Goal: Task Accomplishment & Management: Manage account settings

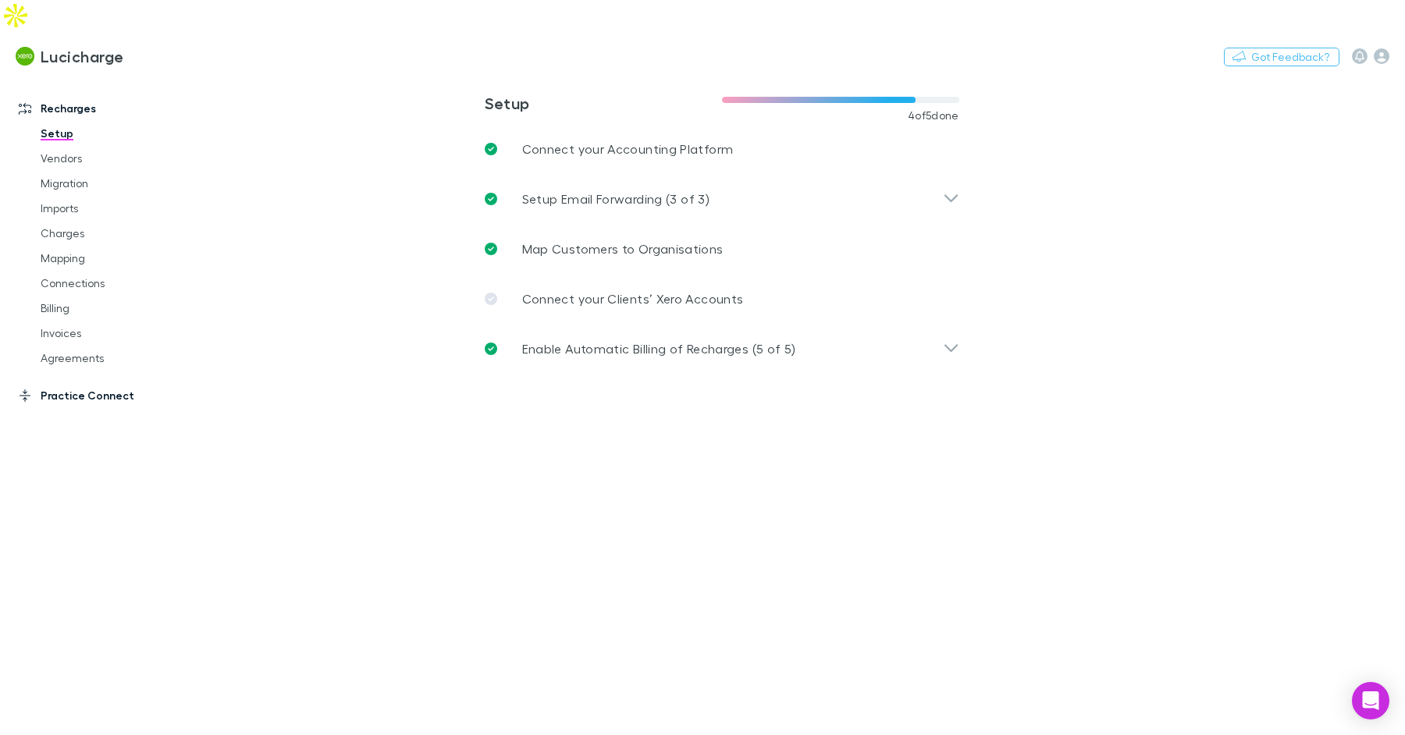
click at [91, 383] on link "Practice Connect" at bounding box center [100, 395] width 194 height 25
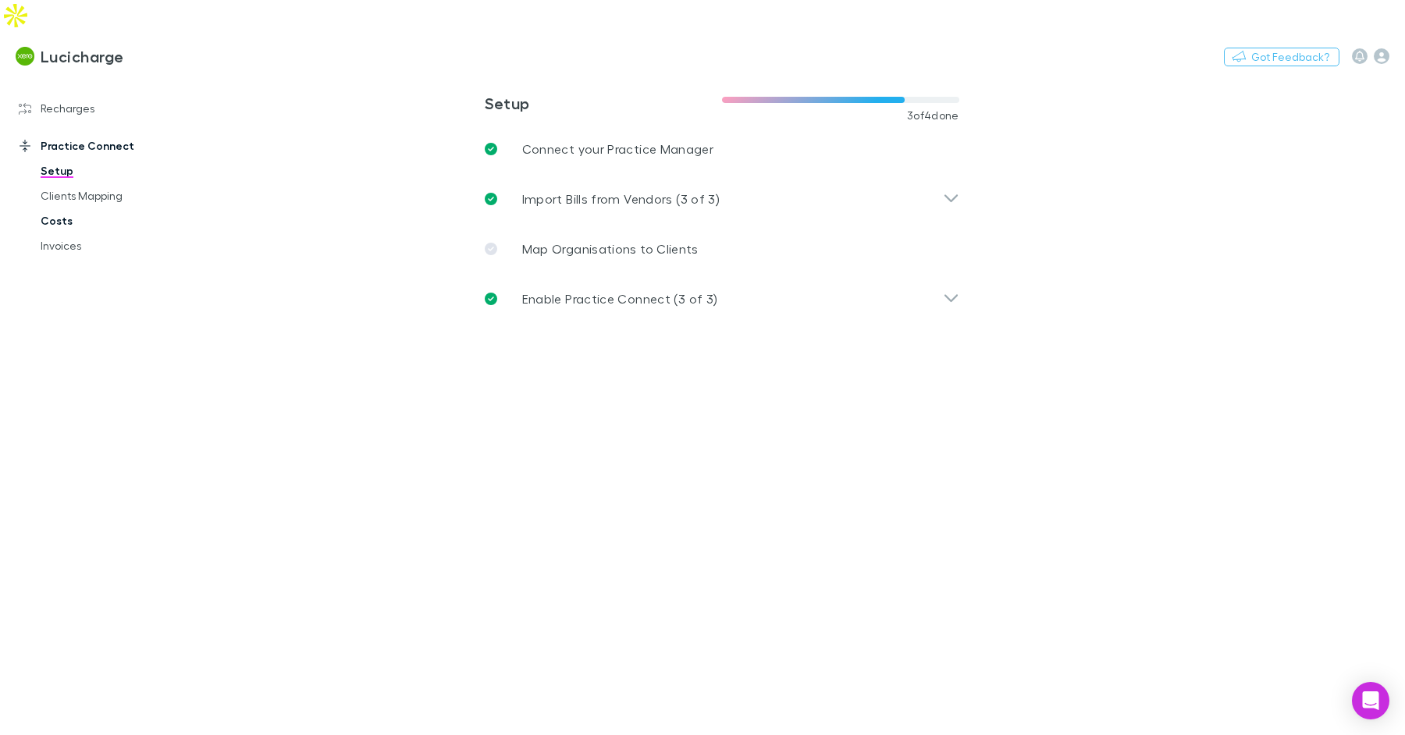
click at [68, 208] on link "Costs" at bounding box center [111, 220] width 172 height 25
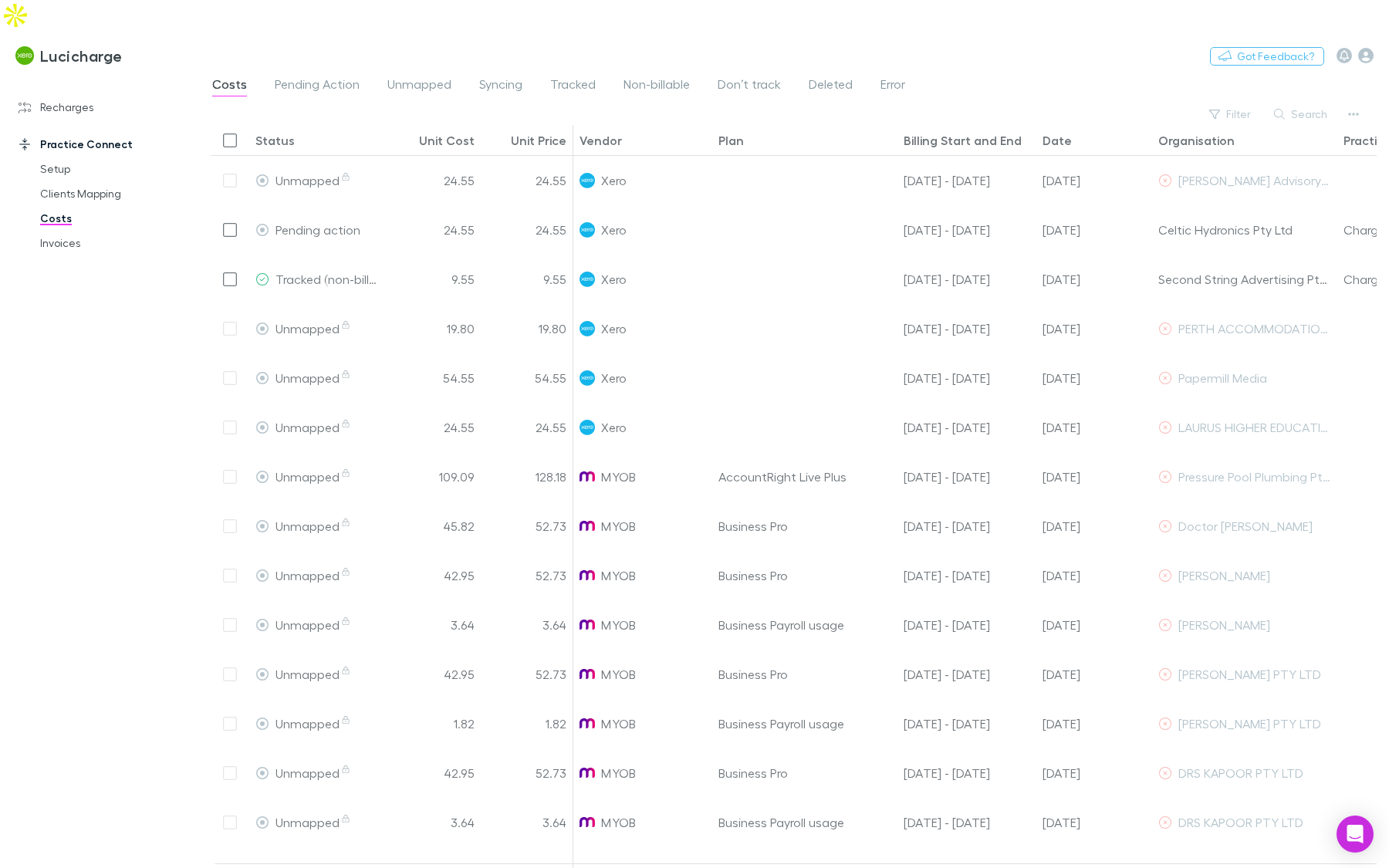
click at [74, 82] on div "Recharges Setup Vendors Migration Imports Charges Mapping Connections Billing I…" at bounding box center [99, 100] width 192 height 37
click at [167, 46] on button "Switch company" at bounding box center [189, 55] width 102 height 19
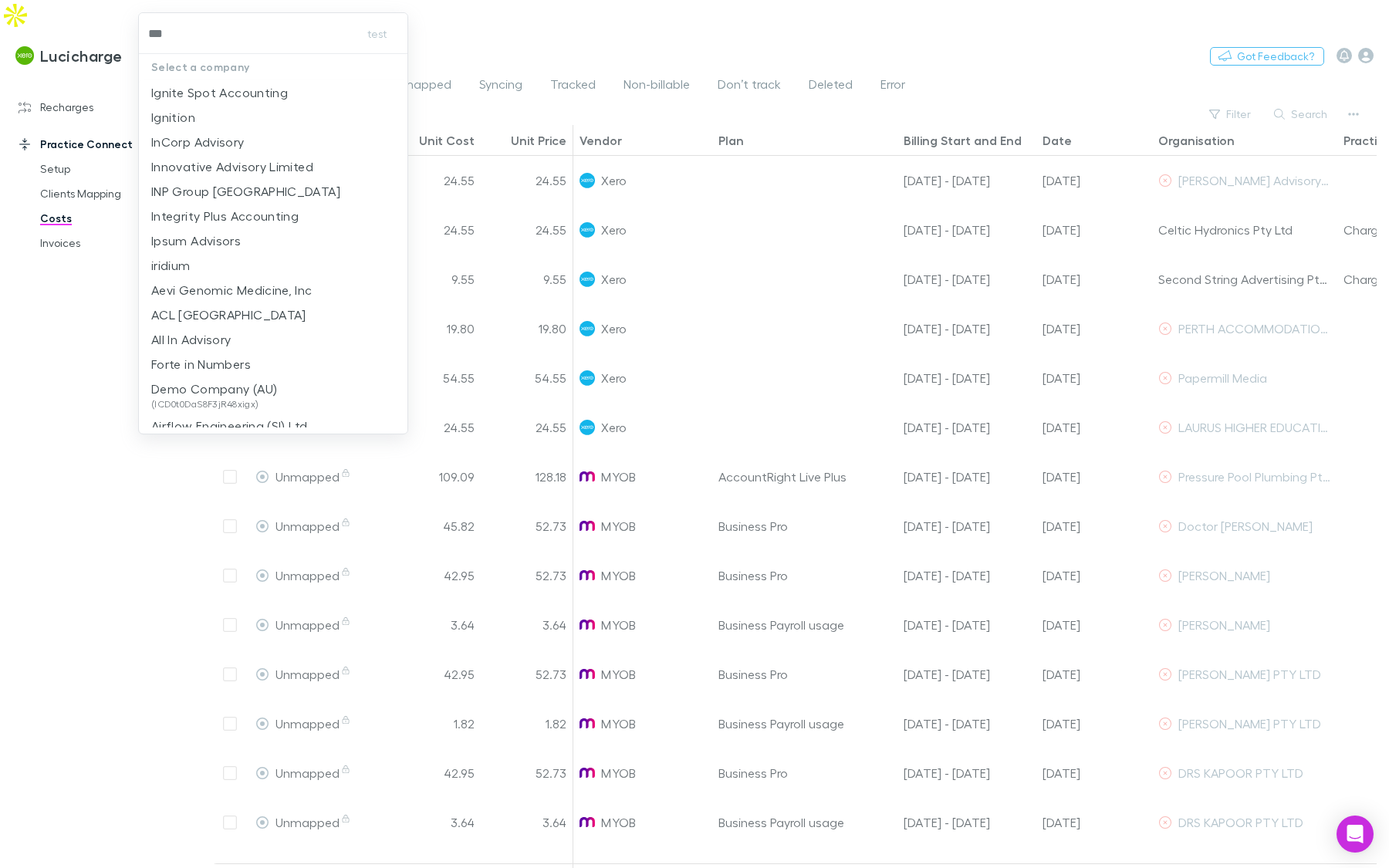
type input "****"
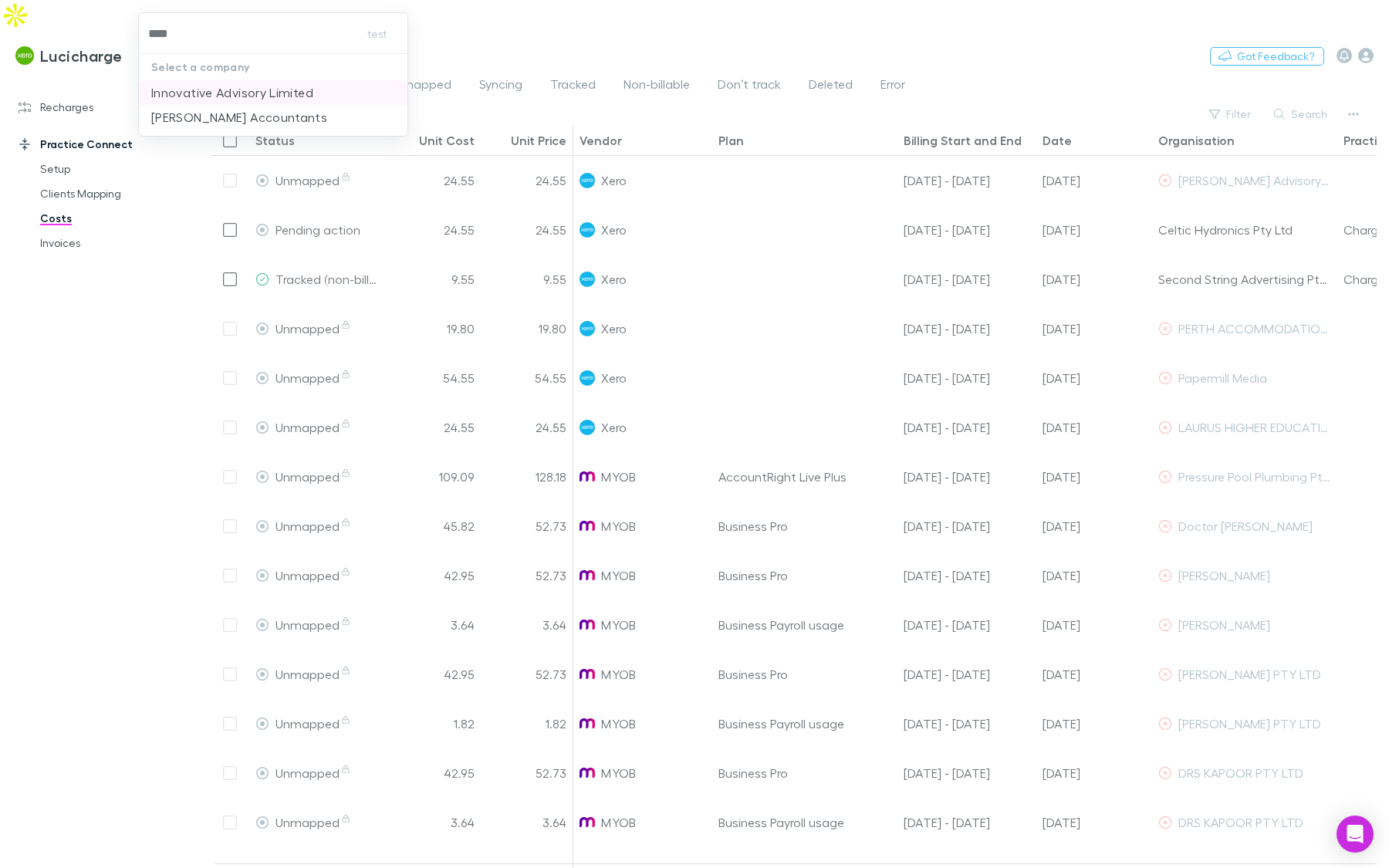
click at [284, 96] on p "Innovative Advisory Limited" at bounding box center [232, 92] width 162 height 19
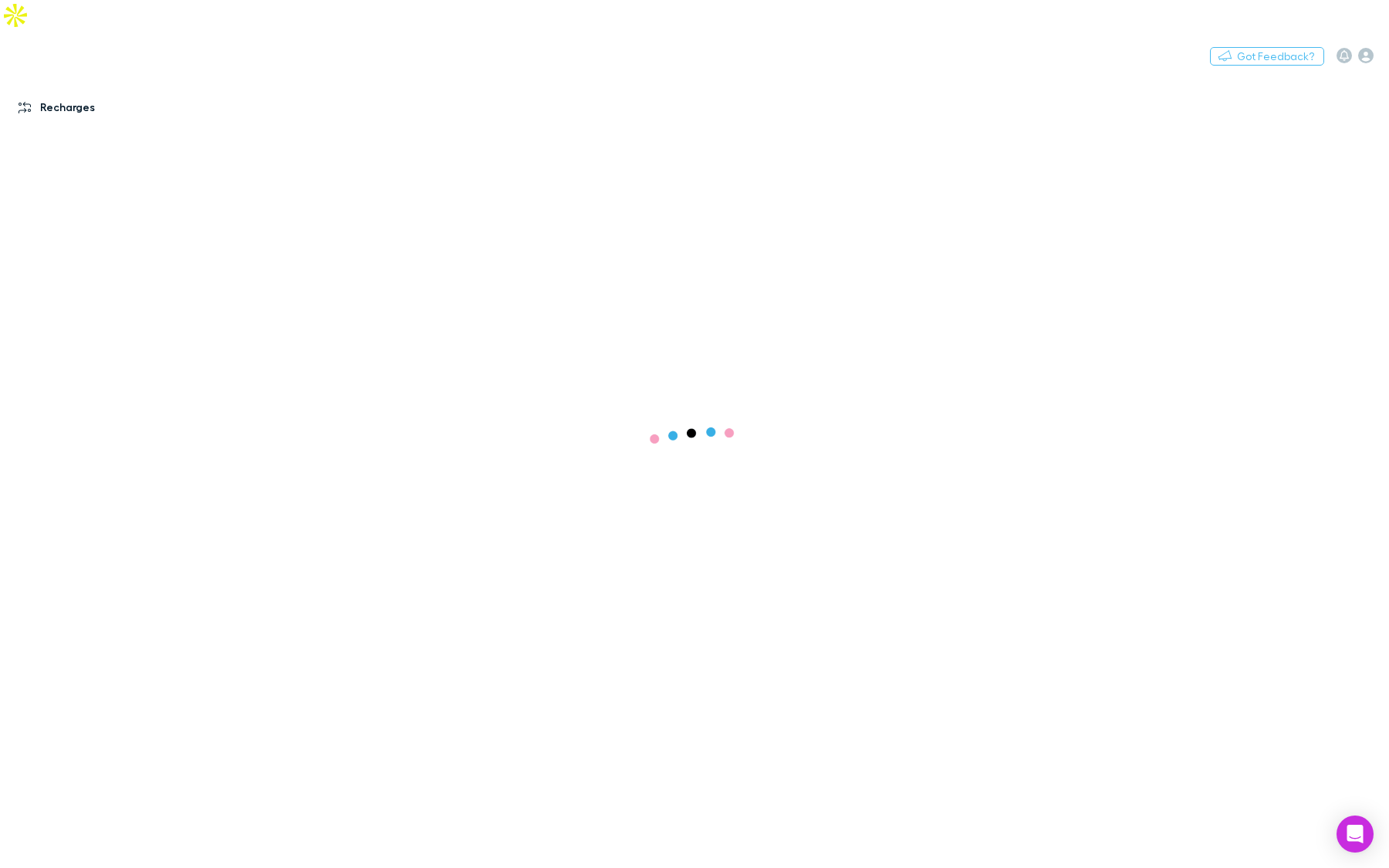
click at [79, 95] on link "Recharges" at bounding box center [99, 107] width 192 height 25
click at [66, 120] on link "Setup" at bounding box center [110, 131] width 170 height 25
click at [71, 95] on link "Recharges" at bounding box center [99, 107] width 192 height 25
click at [111, 42] on div "Switch company Nothing Got Feedback?" at bounding box center [694, 55] width 1389 height 49
click at [78, 46] on button "Switch company" at bounding box center [50, 55] width 102 height 19
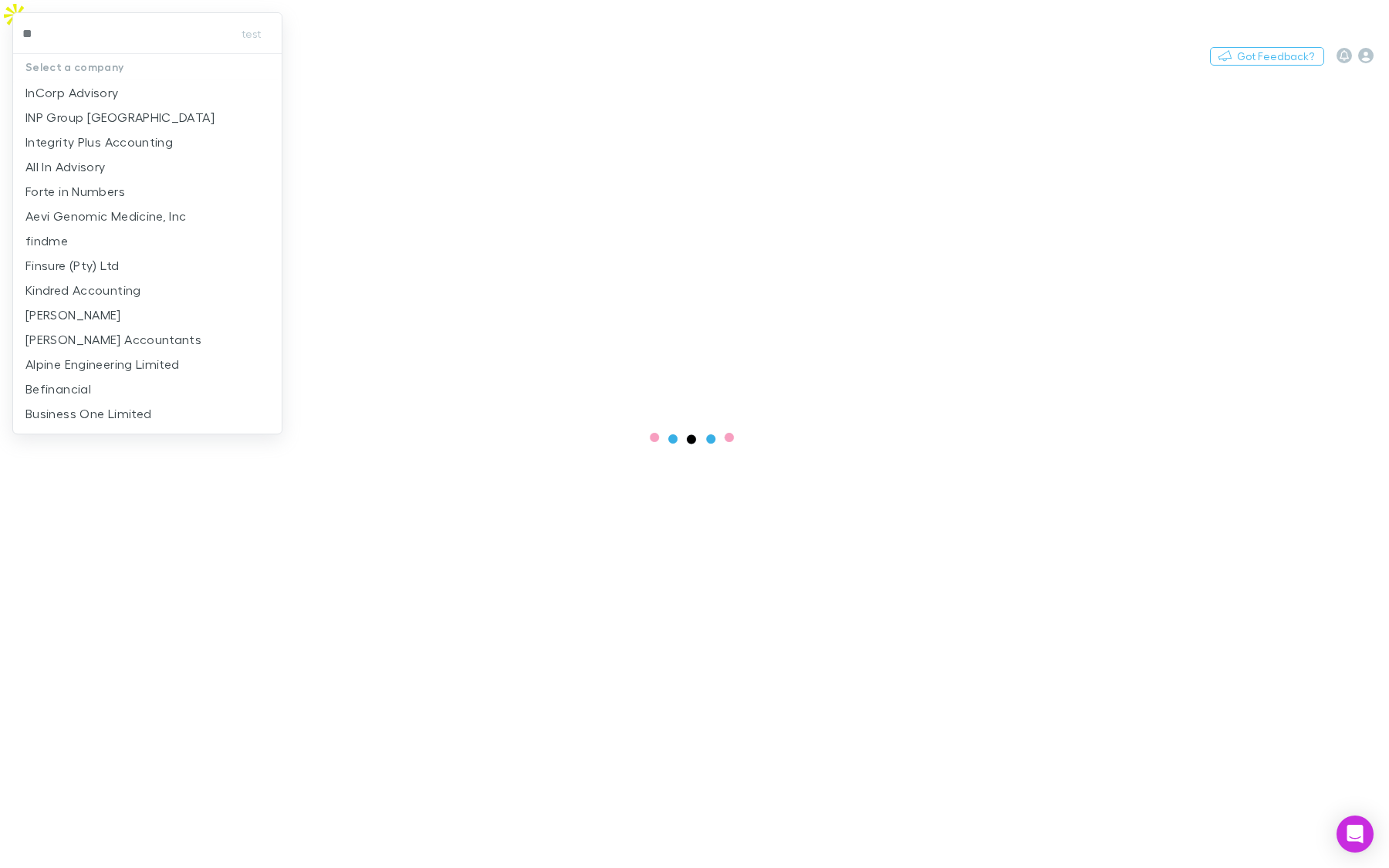
type input "*"
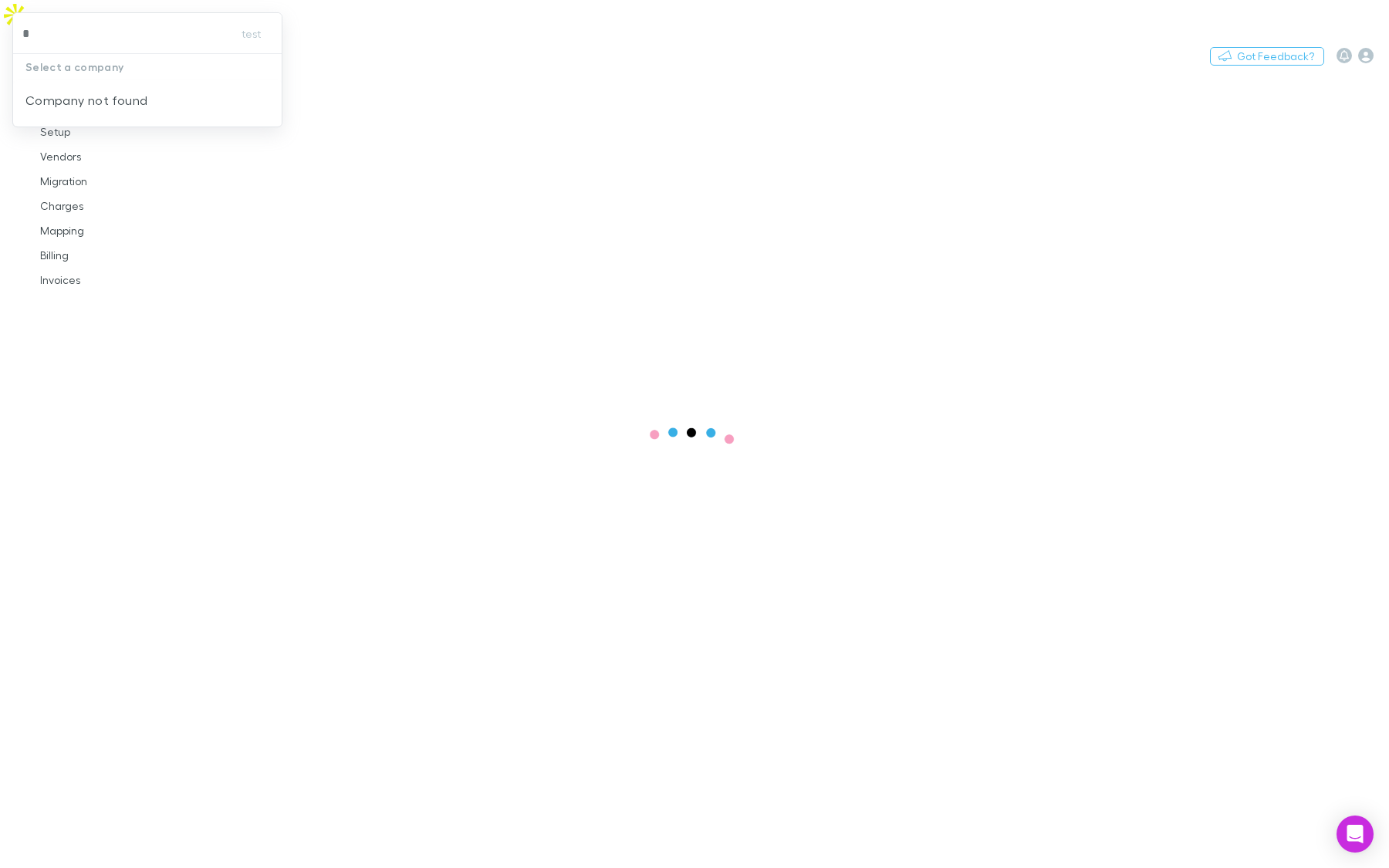
type input "*"
click at [590, 265] on div at bounding box center [694, 434] width 1389 height 868
click at [467, 363] on main at bounding box center [794, 486] width 1190 height 825
click at [82, 36] on div "Switch company Nothing Got Feedback?" at bounding box center [694, 55] width 1389 height 49
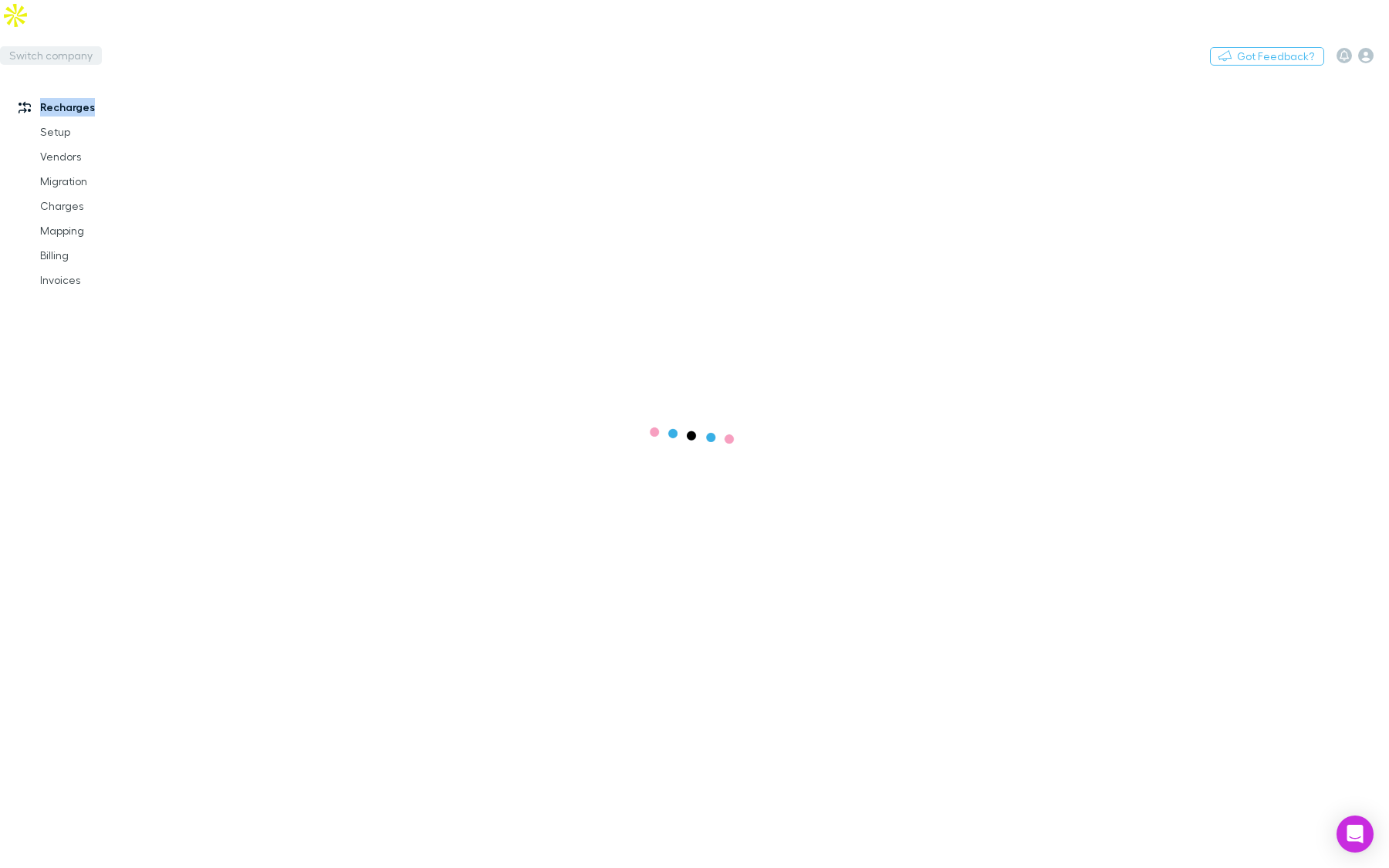
click at [75, 46] on button "Switch company" at bounding box center [50, 55] width 102 height 19
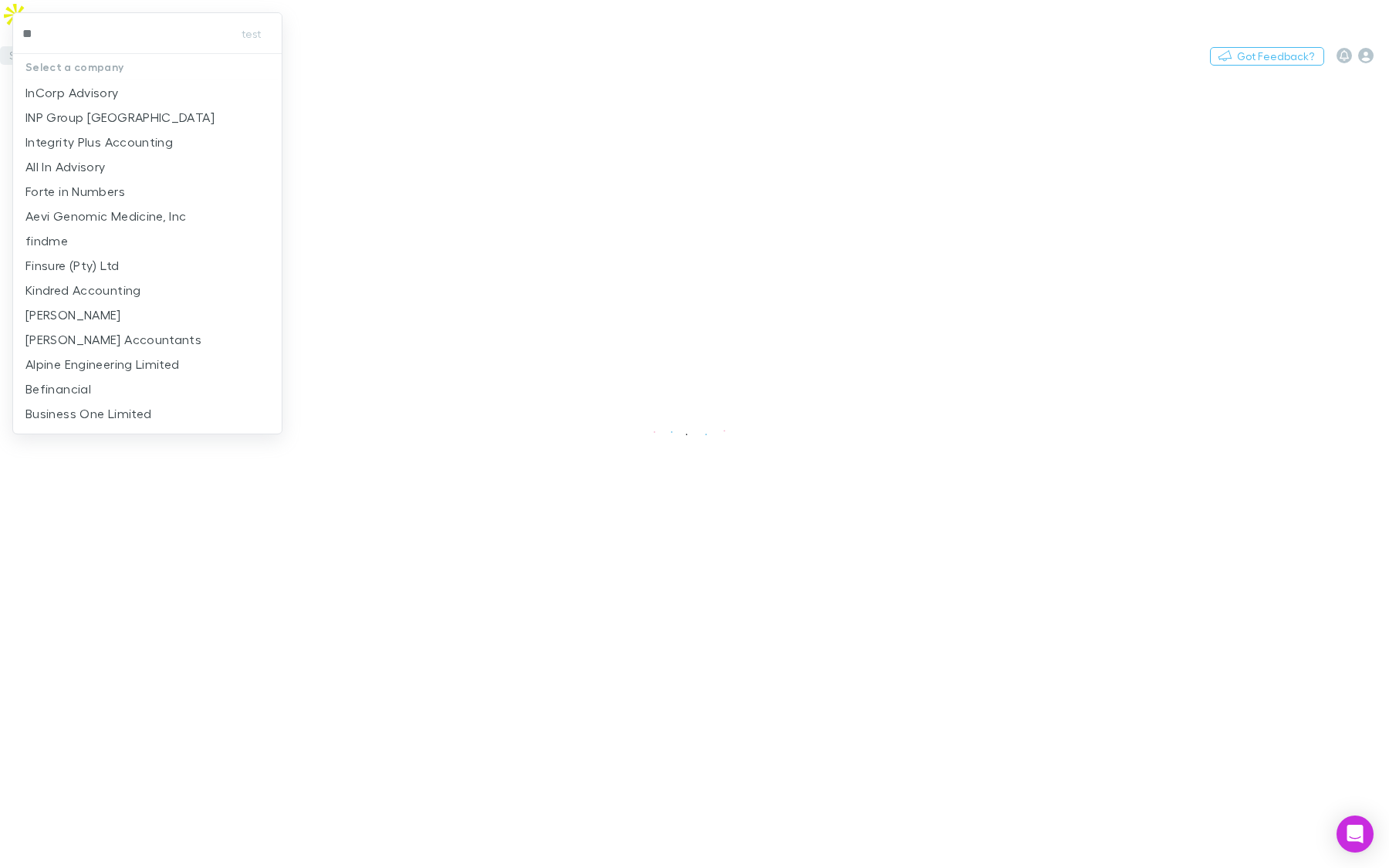
type input "*"
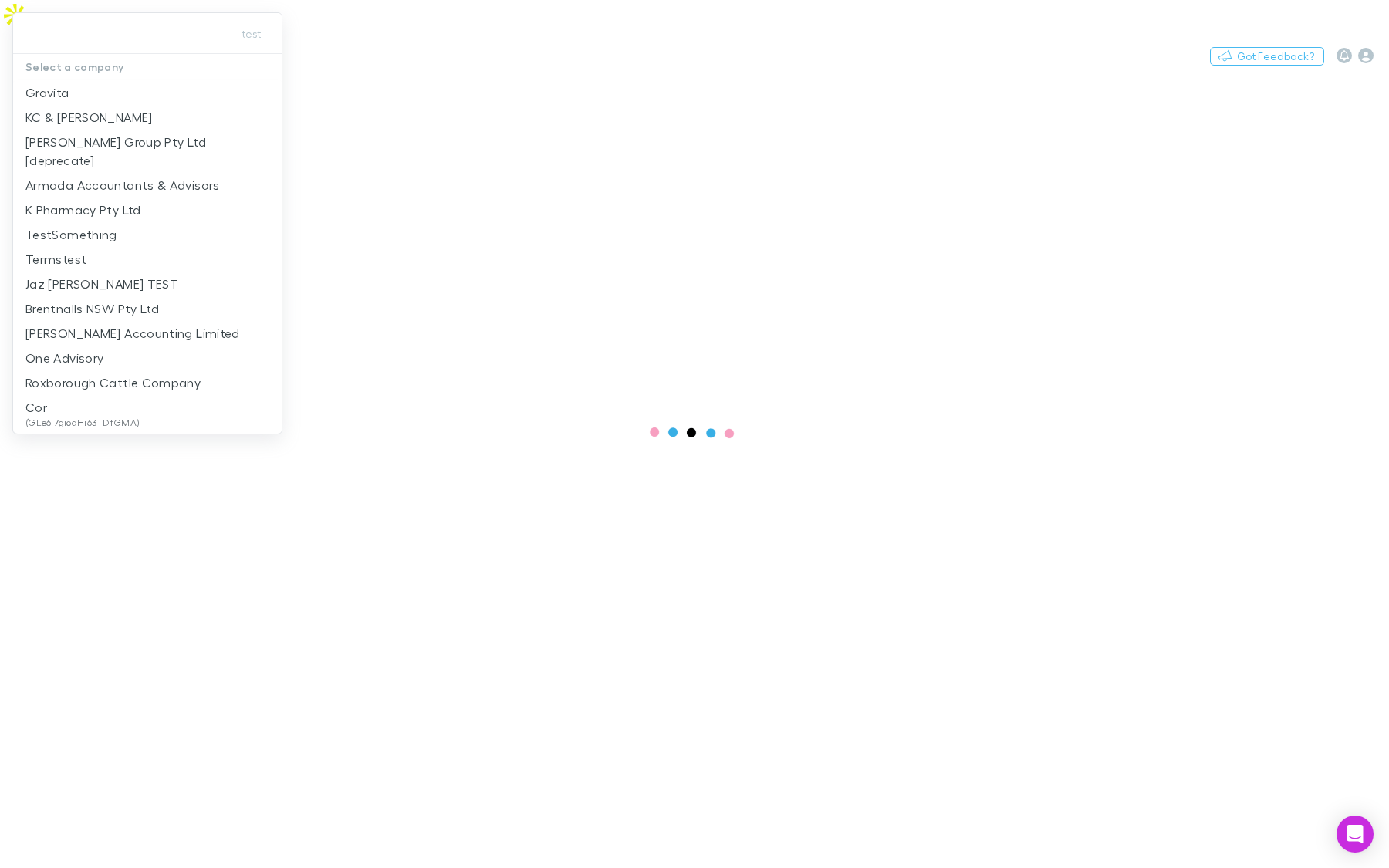
click at [557, 116] on div at bounding box center [694, 434] width 1389 height 868
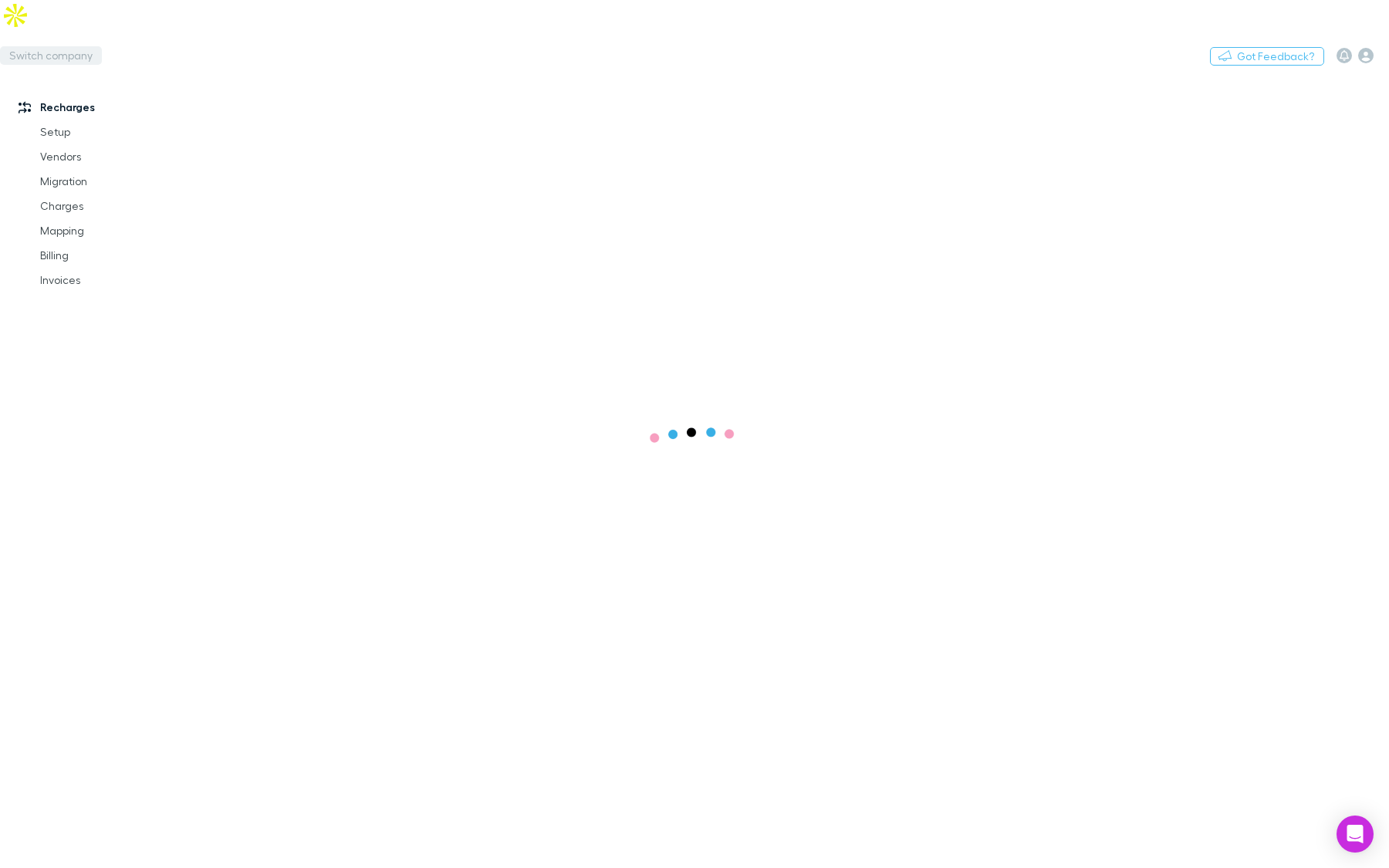
click at [74, 46] on button "Switch company" at bounding box center [50, 55] width 102 height 19
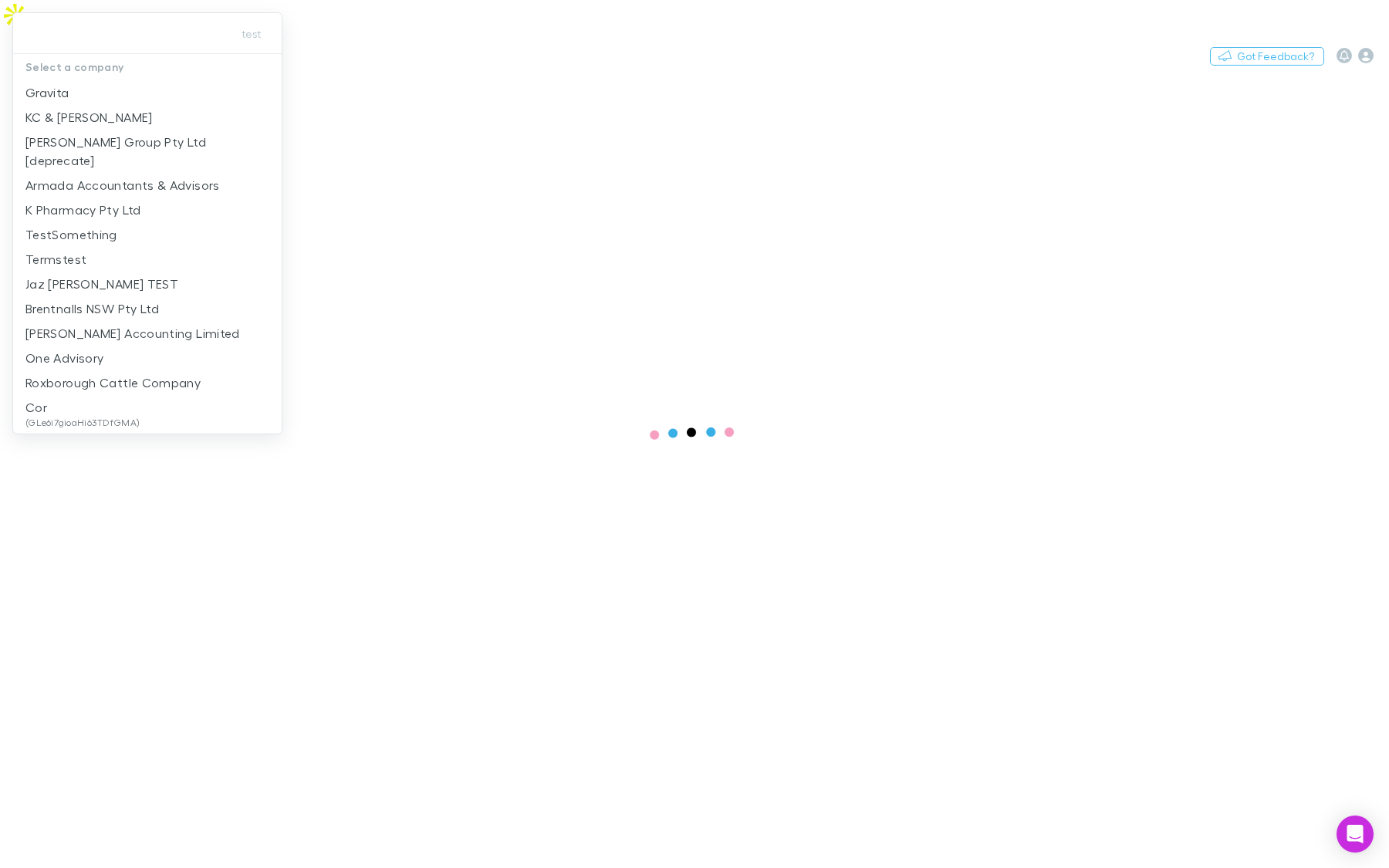
click at [605, 104] on div at bounding box center [694, 434] width 1389 height 868
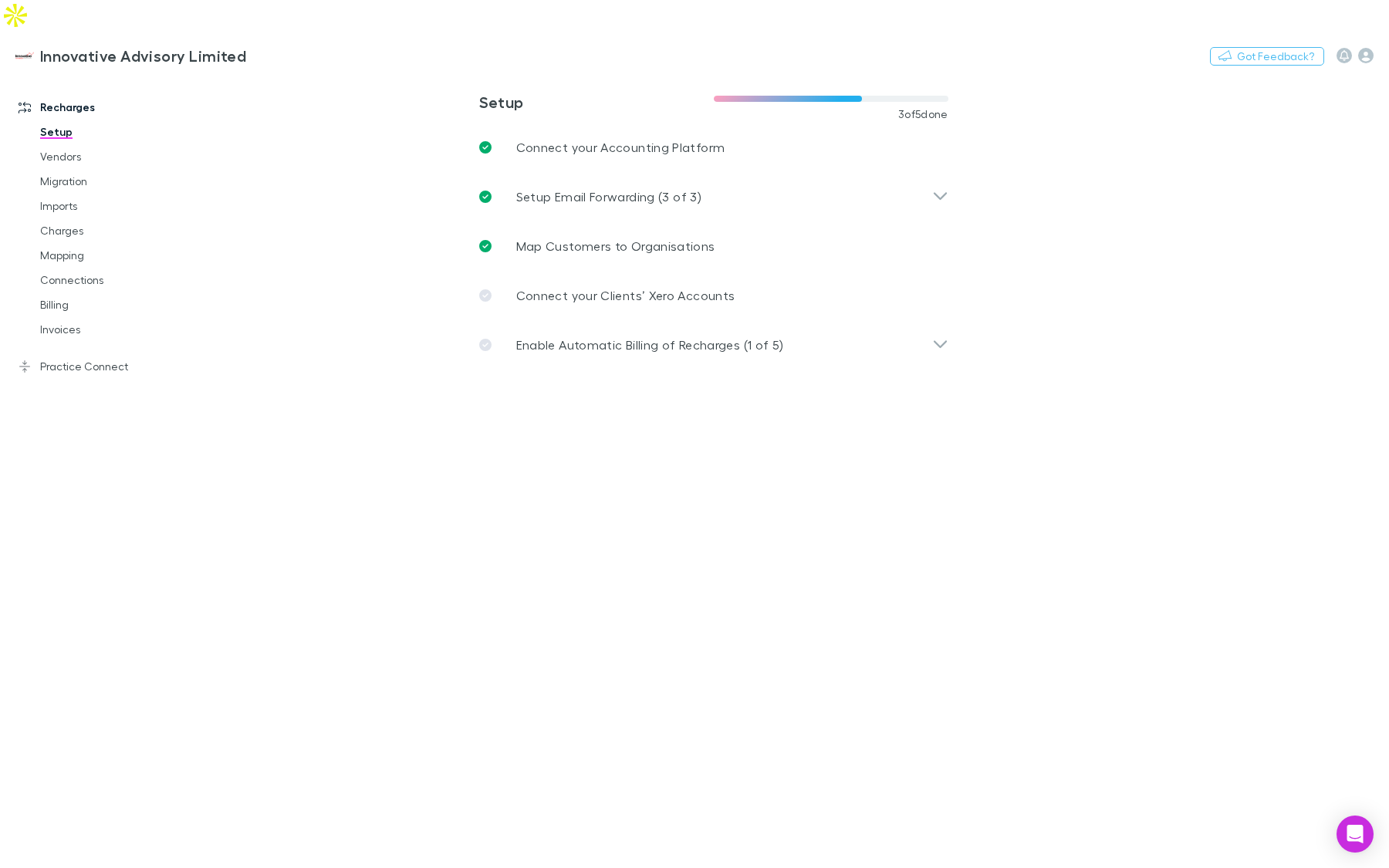
click at [306, 560] on main "**********" at bounding box center [794, 486] width 1190 height 825
click at [68, 243] on link "Mapping" at bounding box center [110, 255] width 170 height 25
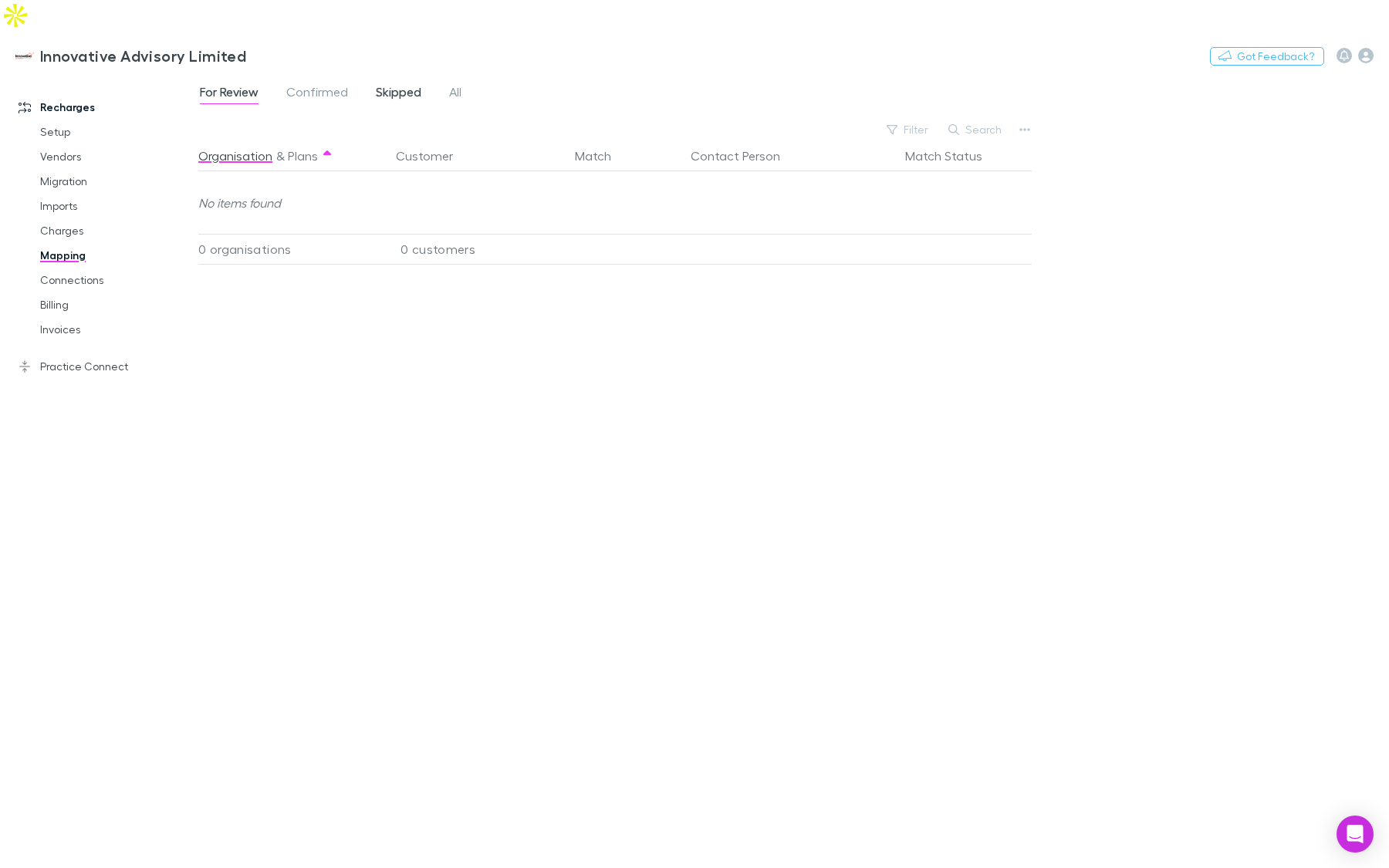
click at [382, 84] on span "Skipped" at bounding box center [398, 94] width 45 height 20
click at [310, 84] on span "Confirmed" at bounding box center [316, 94] width 61 height 20
click at [385, 84] on span "Skipped" at bounding box center [398, 94] width 45 height 20
click at [325, 84] on span "Confirmed" at bounding box center [316, 94] width 61 height 20
click at [65, 194] on link "Imports" at bounding box center [110, 206] width 170 height 25
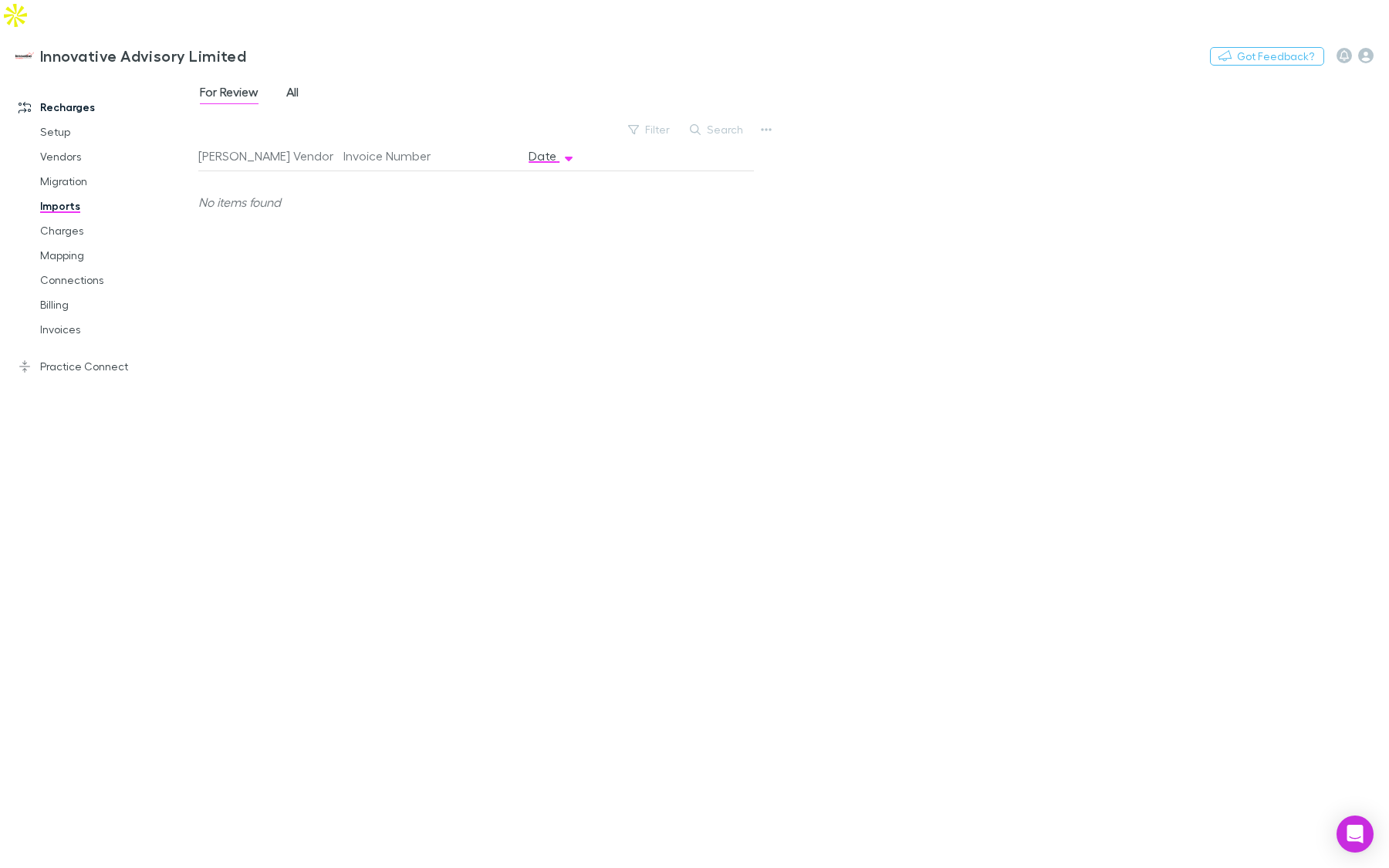
click at [296, 84] on span "All" at bounding box center [292, 94] width 12 height 20
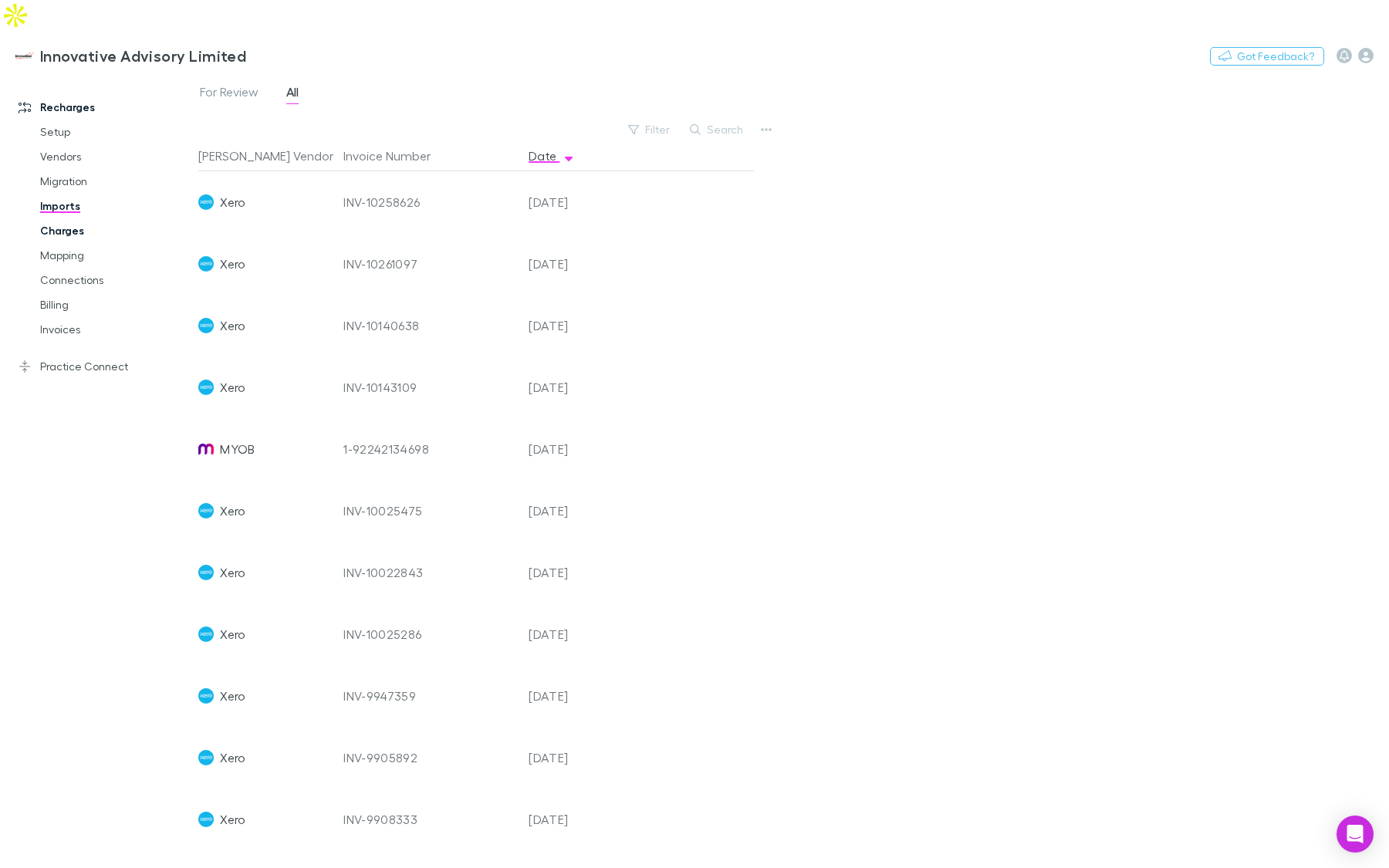
click at [69, 218] on link "Charges" at bounding box center [110, 230] width 170 height 25
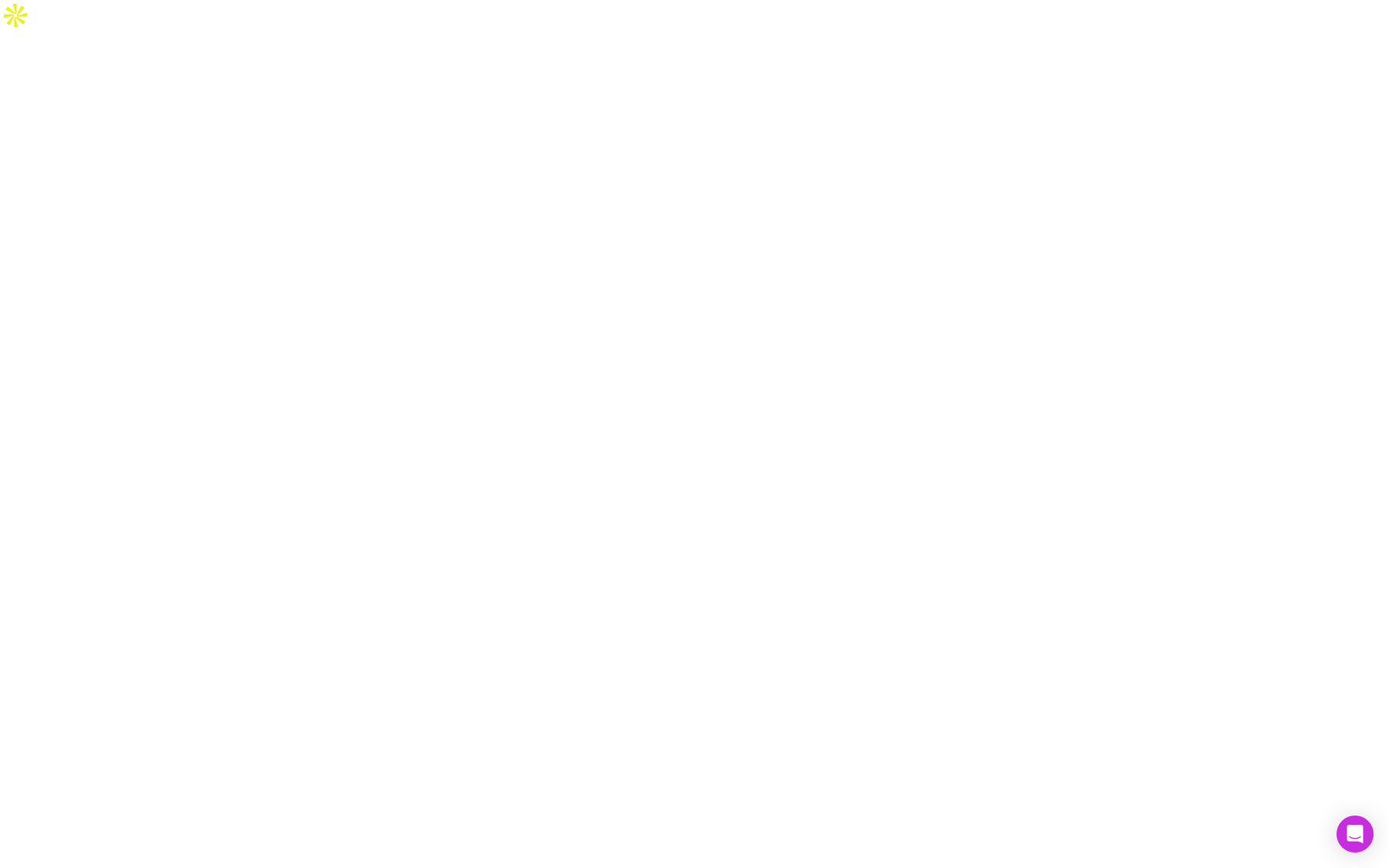
click at [452, 315] on div at bounding box center [694, 465] width 1389 height 868
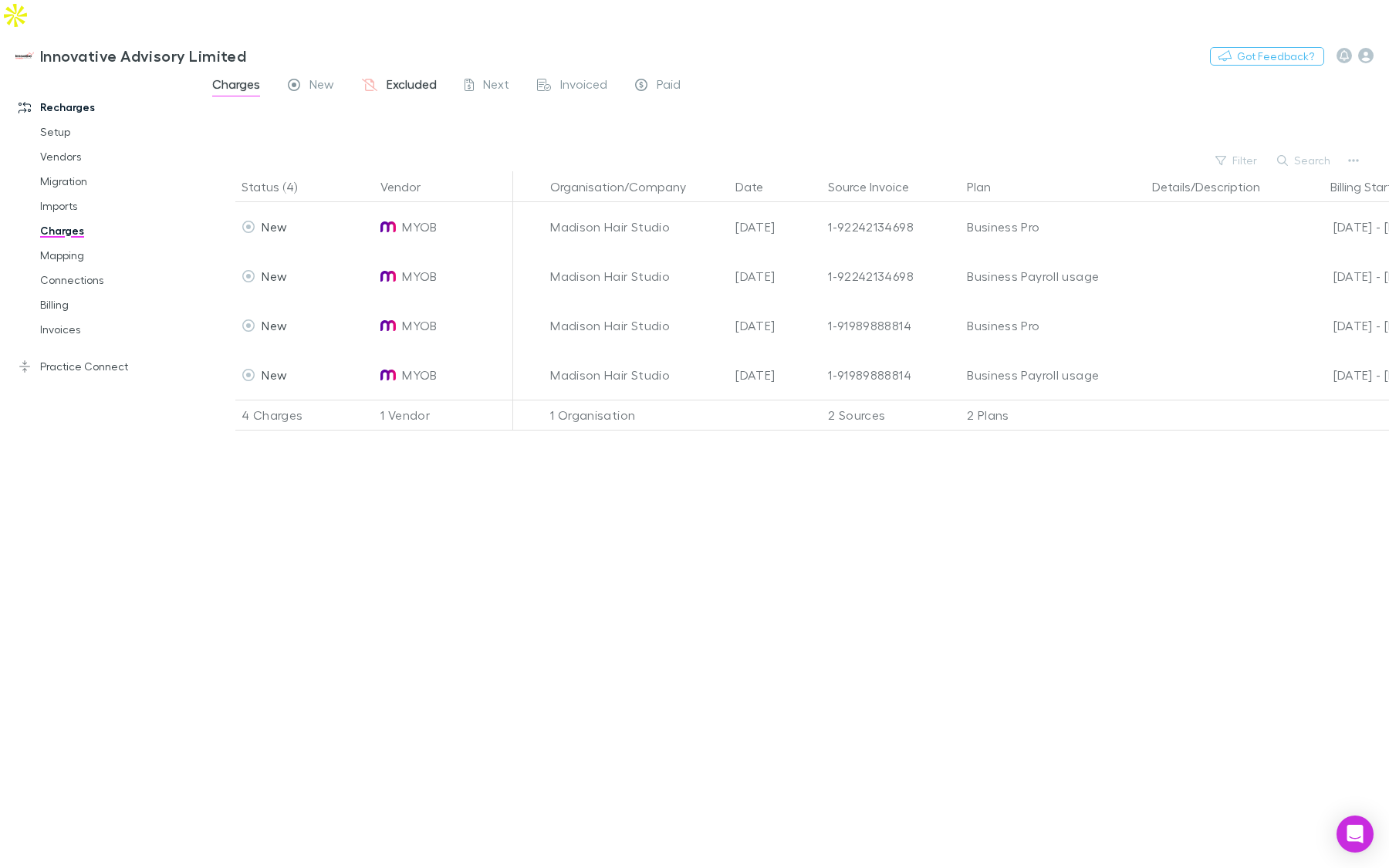
click at [410, 76] on span "Excluded" at bounding box center [411, 86] width 50 height 20
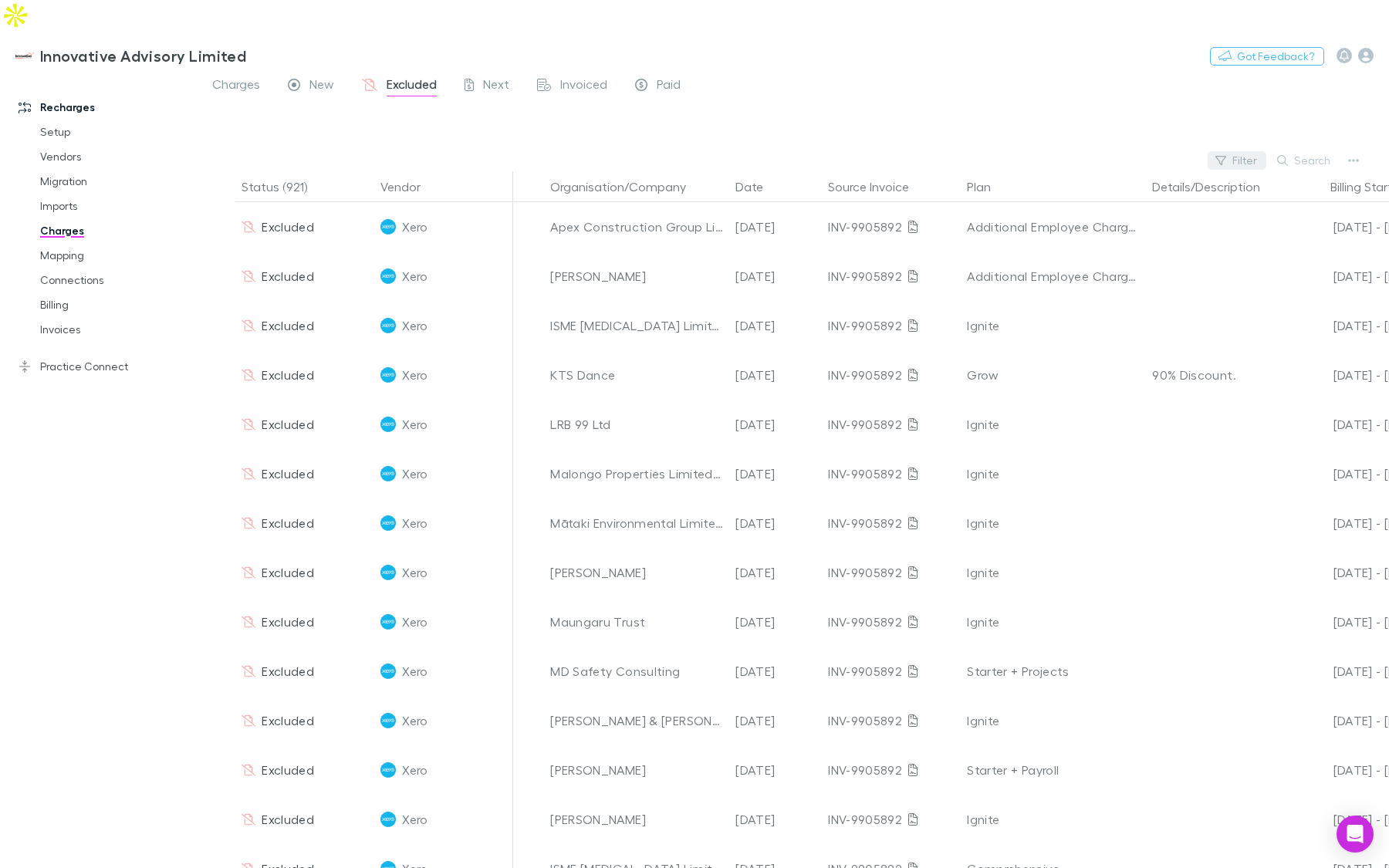
click at [1238, 151] on button "Filter" at bounding box center [1236, 160] width 58 height 19
type input "*"
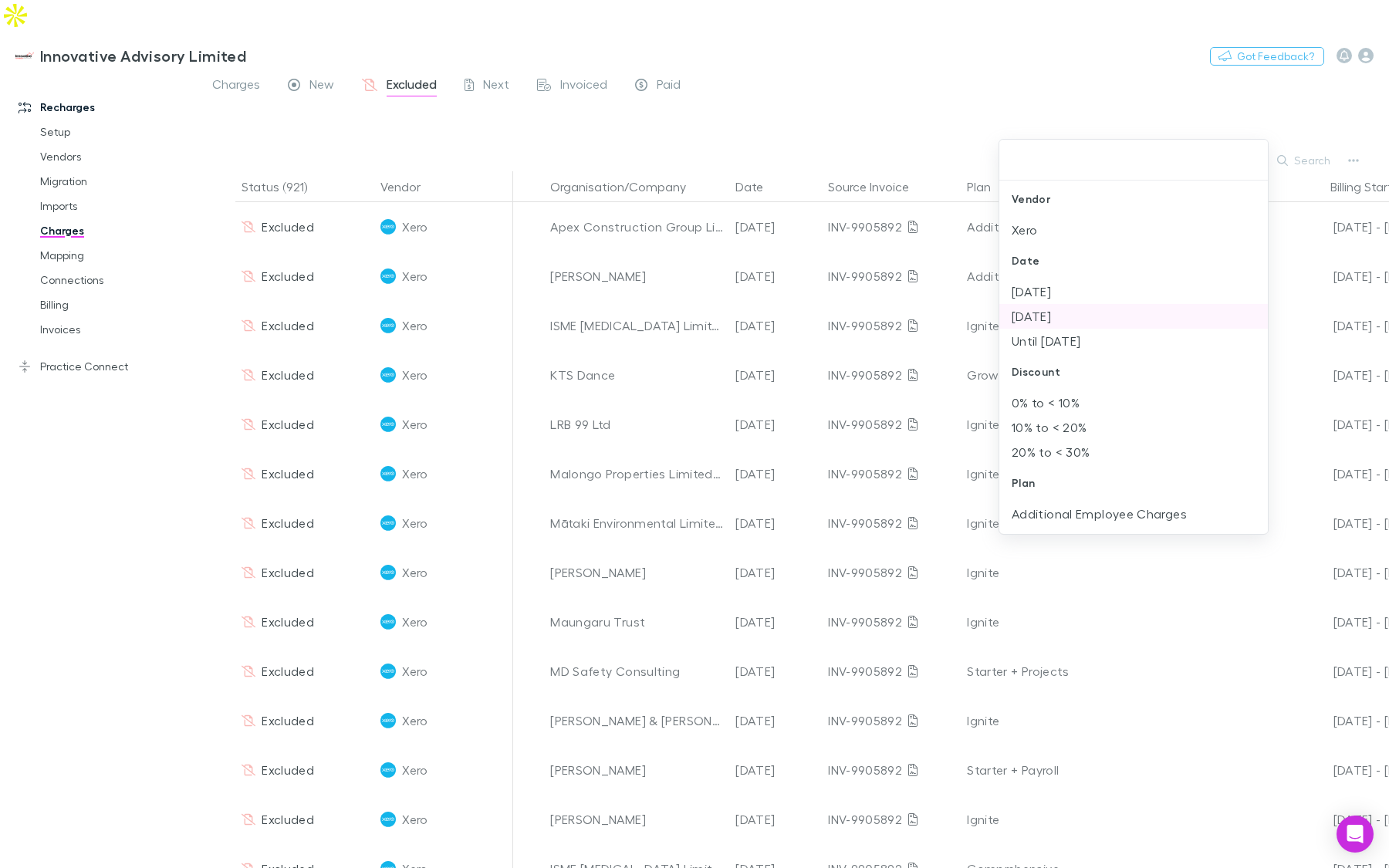
click at [1065, 309] on li "[DATE]" at bounding box center [1134, 315] width 269 height 25
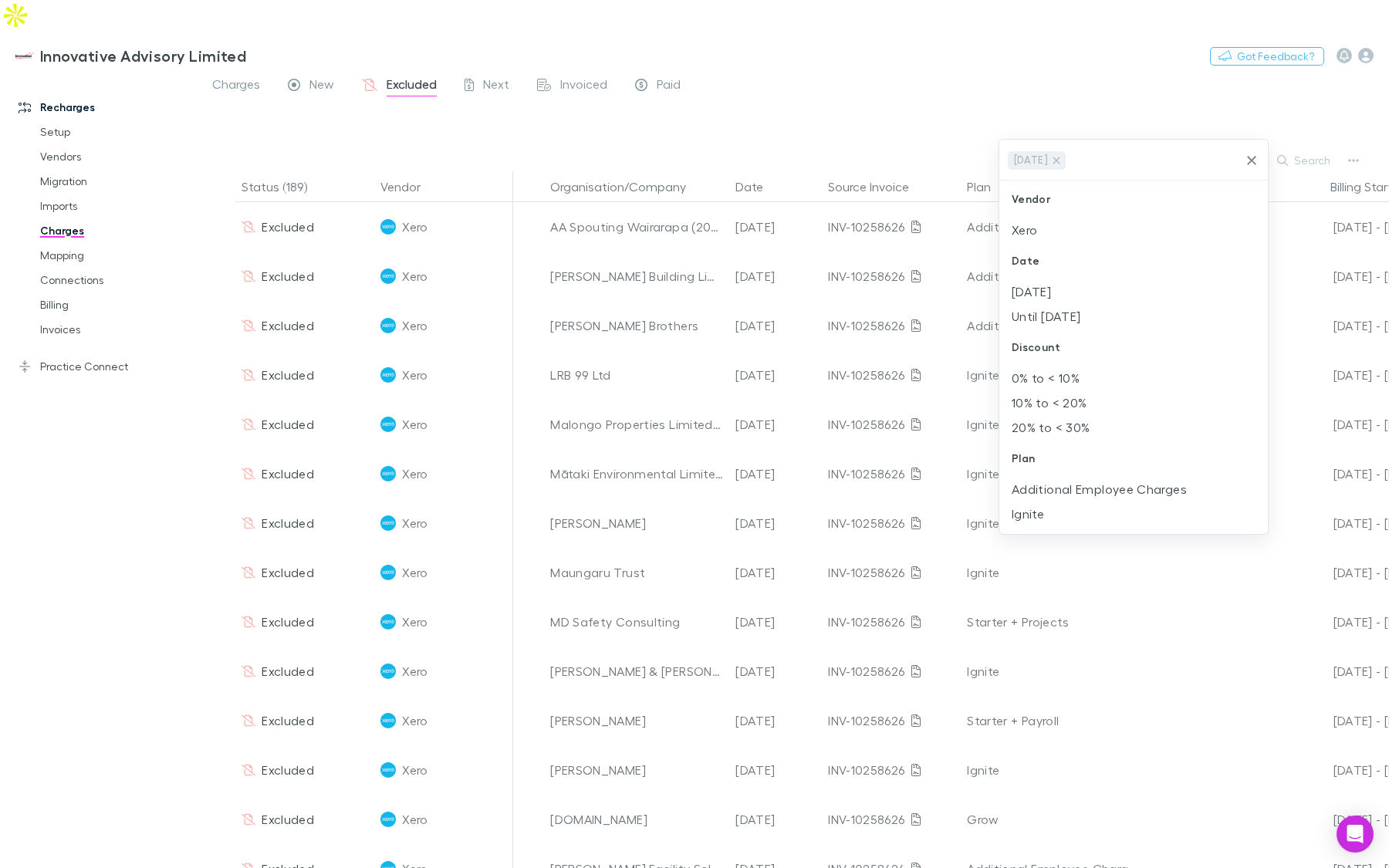
click at [918, 33] on div at bounding box center [694, 434] width 1389 height 868
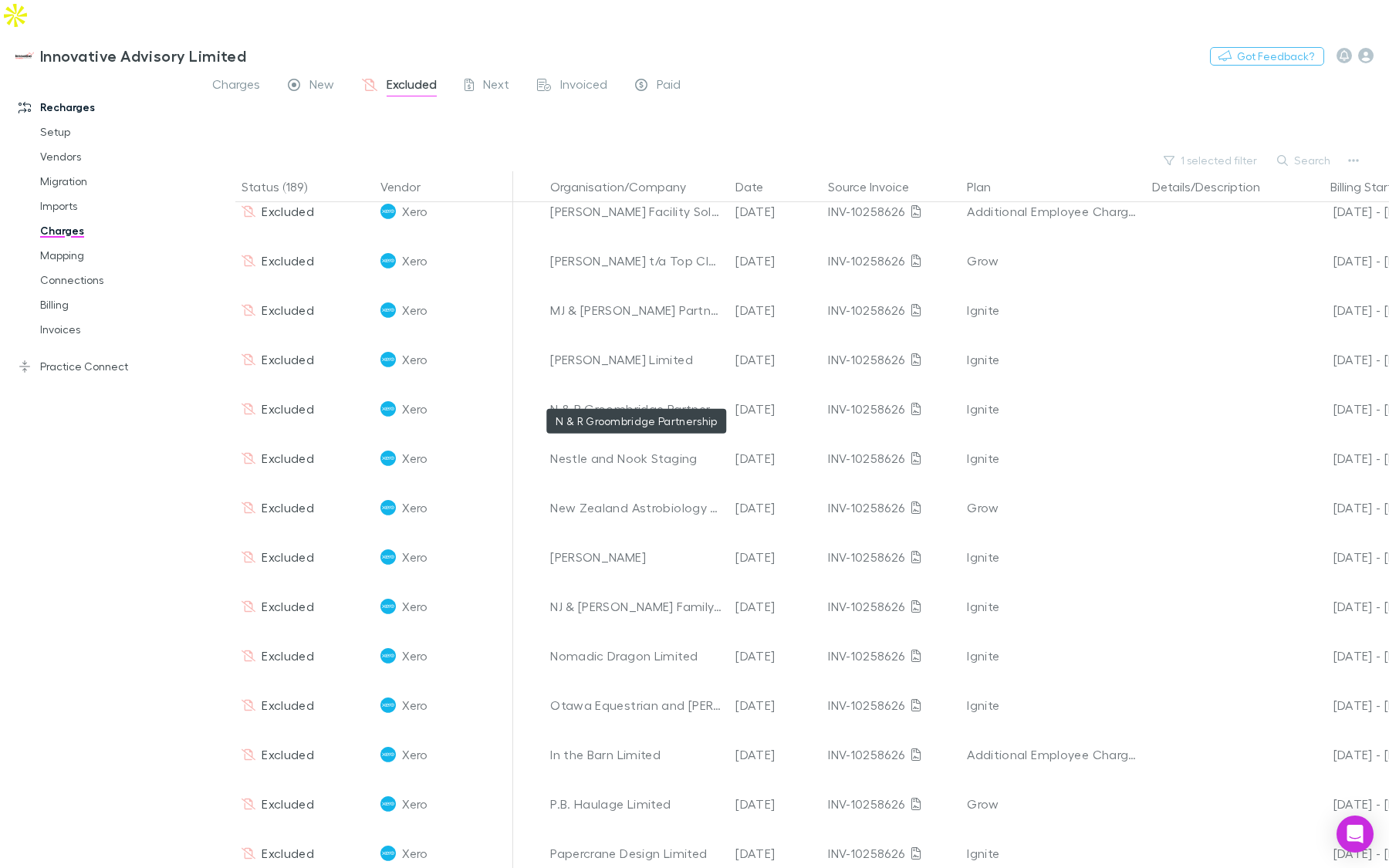
scroll to position [495, 0]
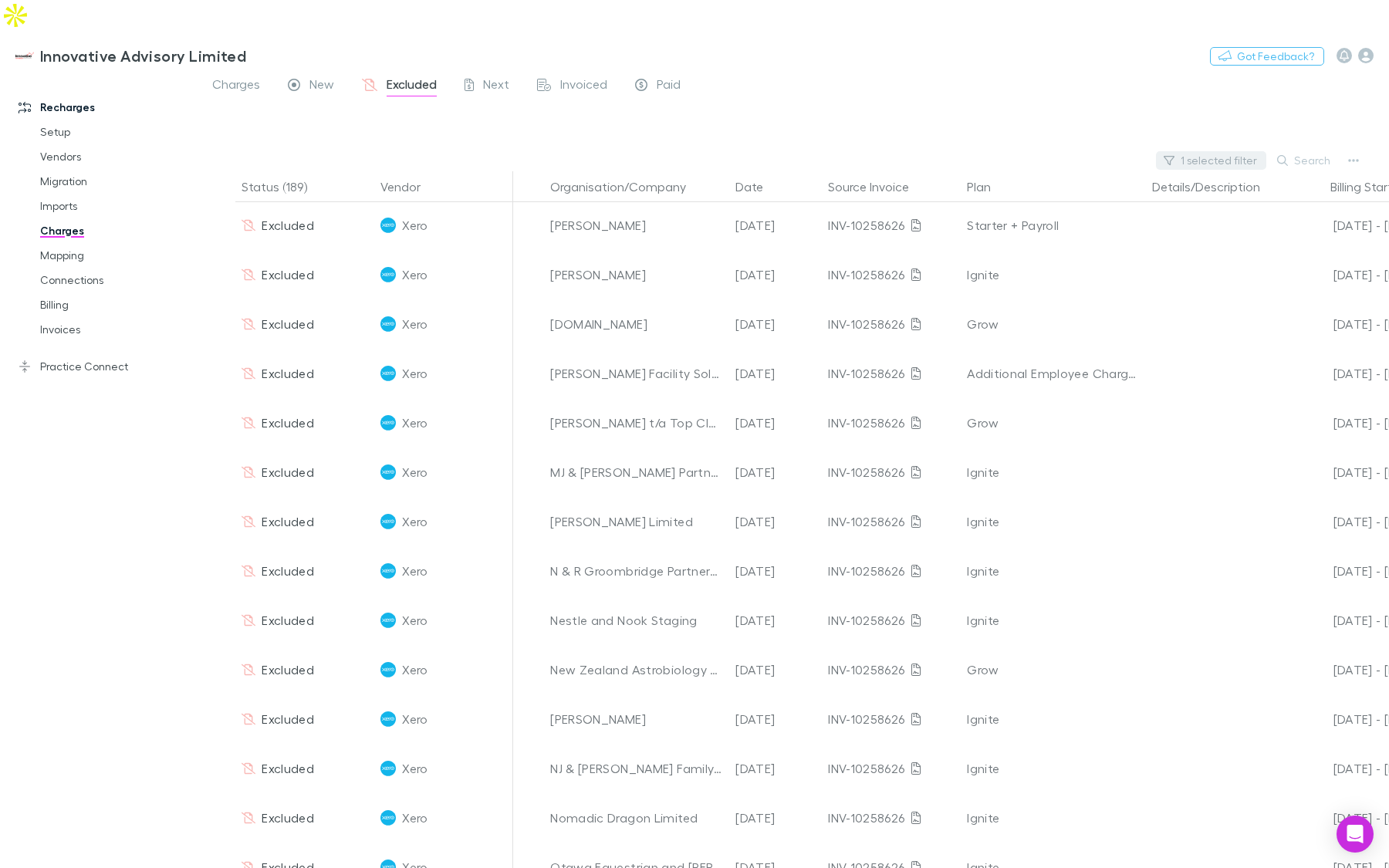
click at [1191, 151] on button "1 selected filter" at bounding box center [1211, 160] width 111 height 19
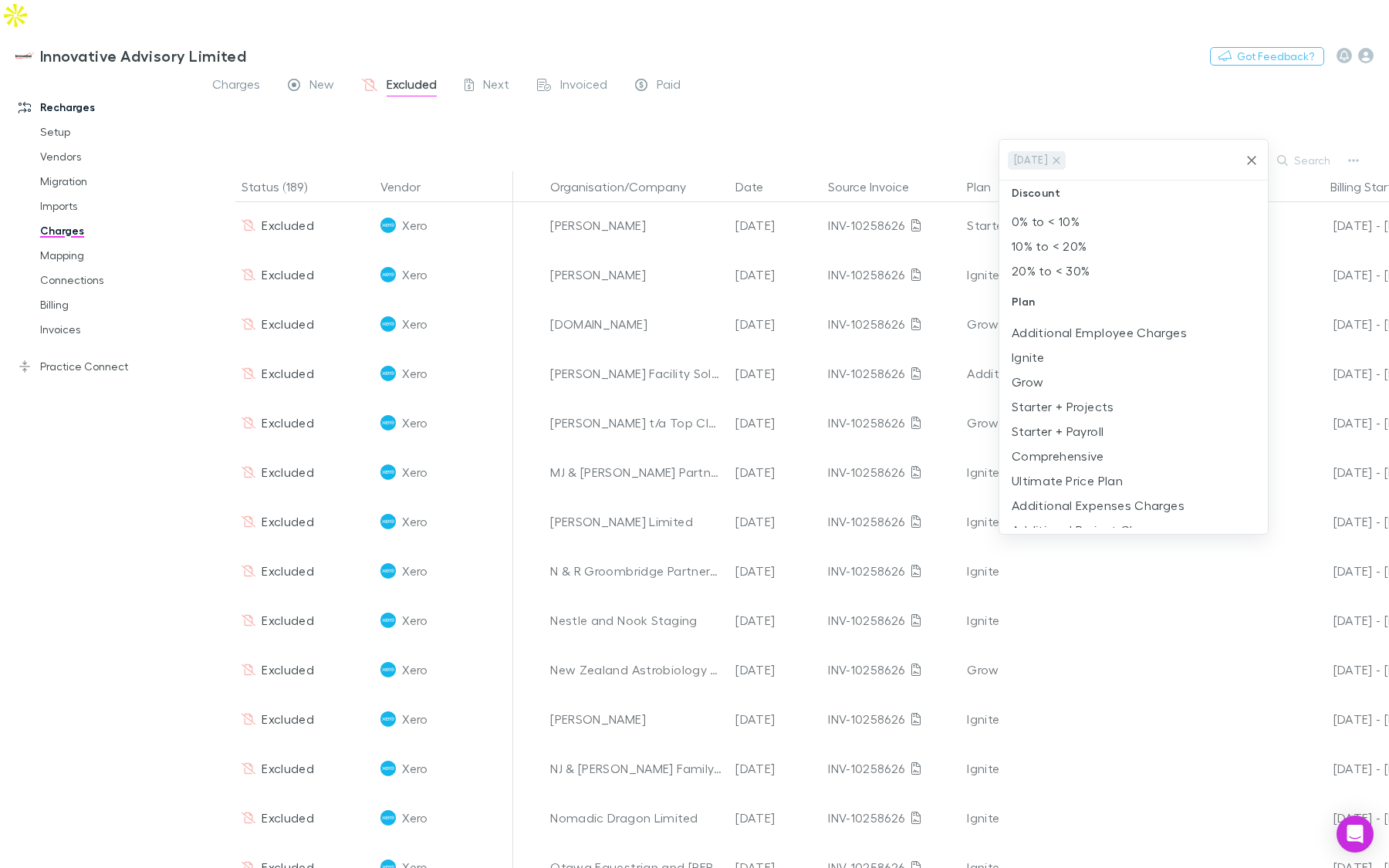
scroll to position [172, 0]
click at [1087, 347] on li "Ignite" at bounding box center [1134, 341] width 269 height 25
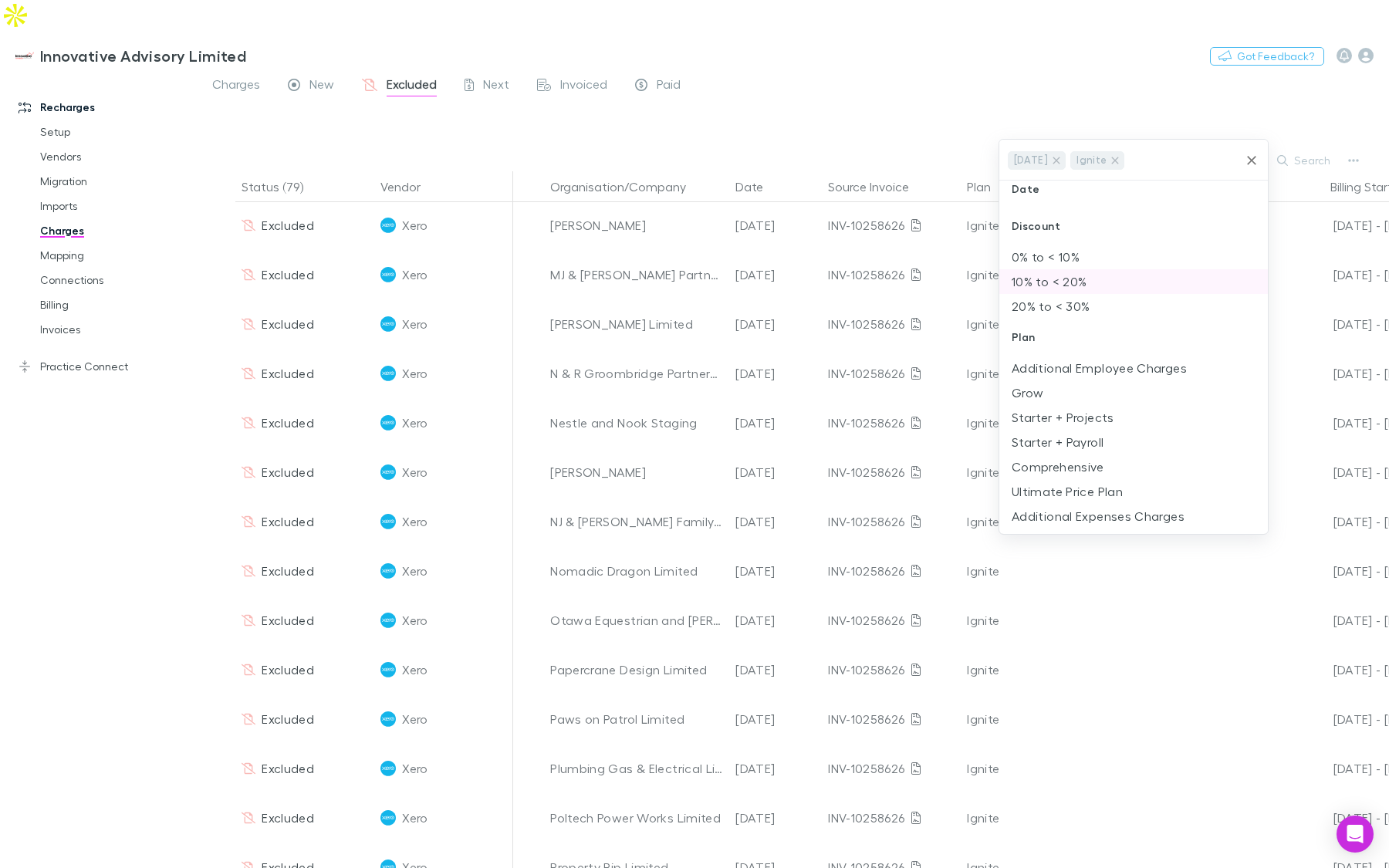
scroll to position [131, 0]
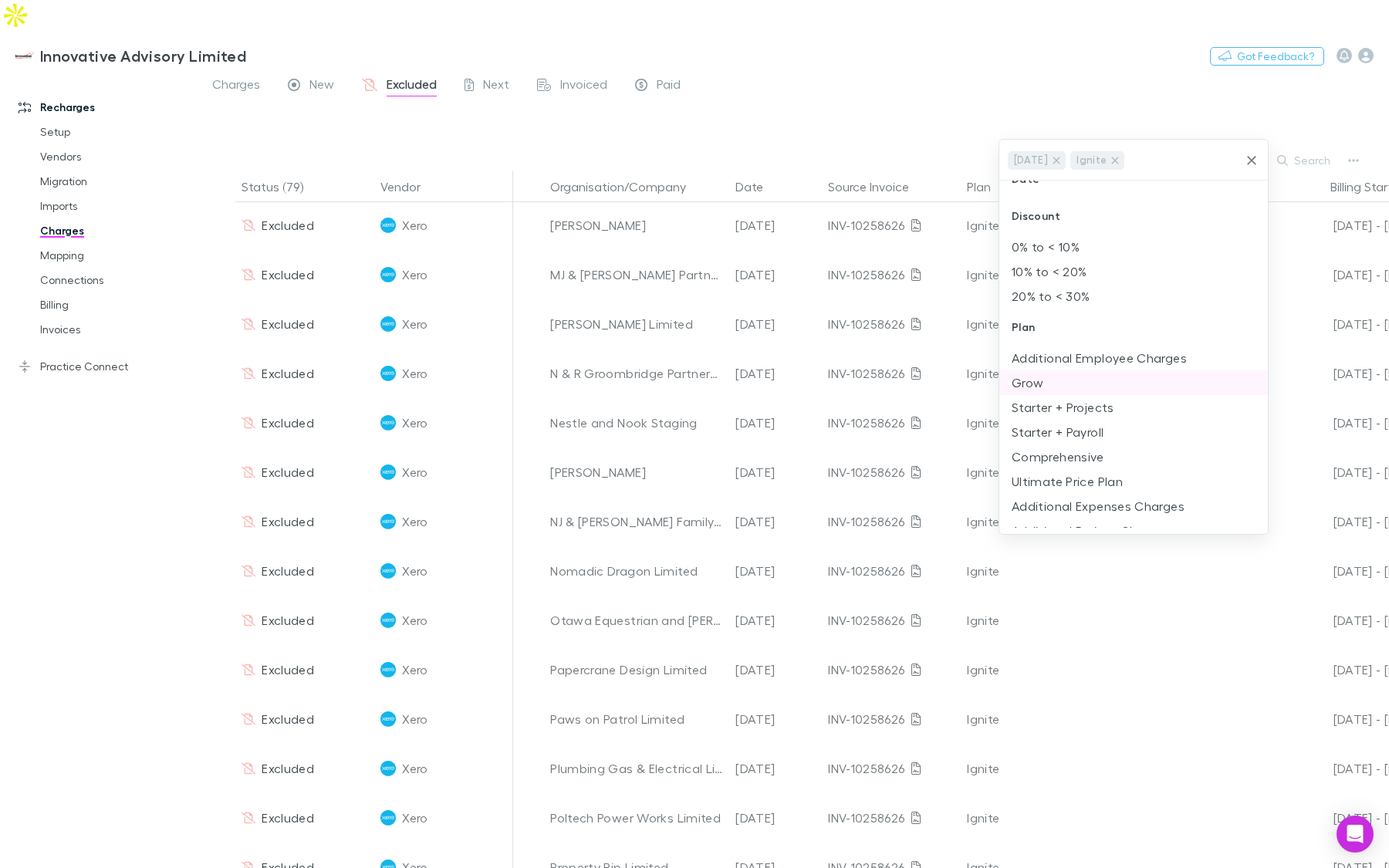
click at [1095, 391] on li "Grow" at bounding box center [1134, 383] width 269 height 25
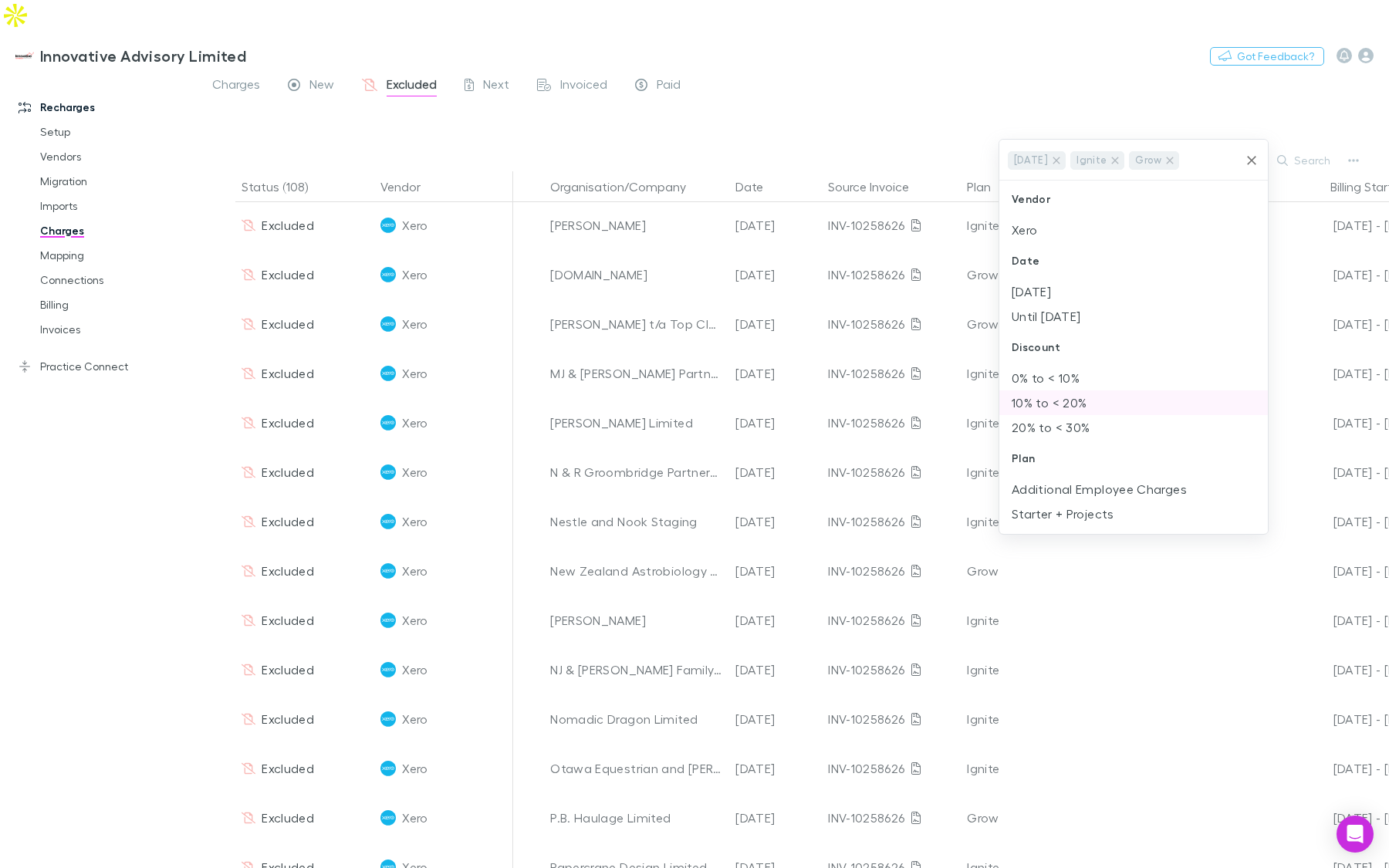
scroll to position [69, 0]
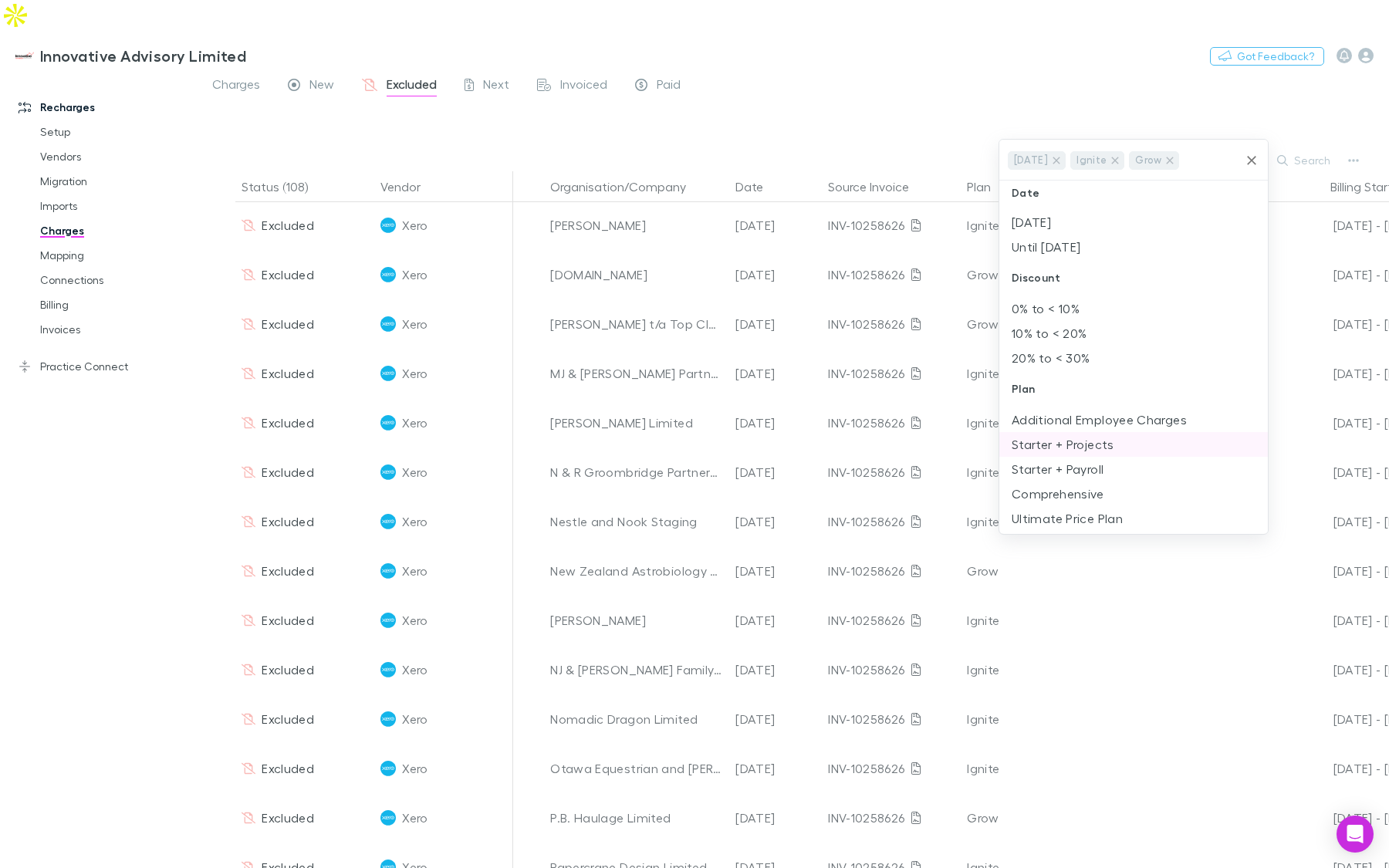
click at [1084, 433] on li "Starter + Projects" at bounding box center [1134, 444] width 269 height 25
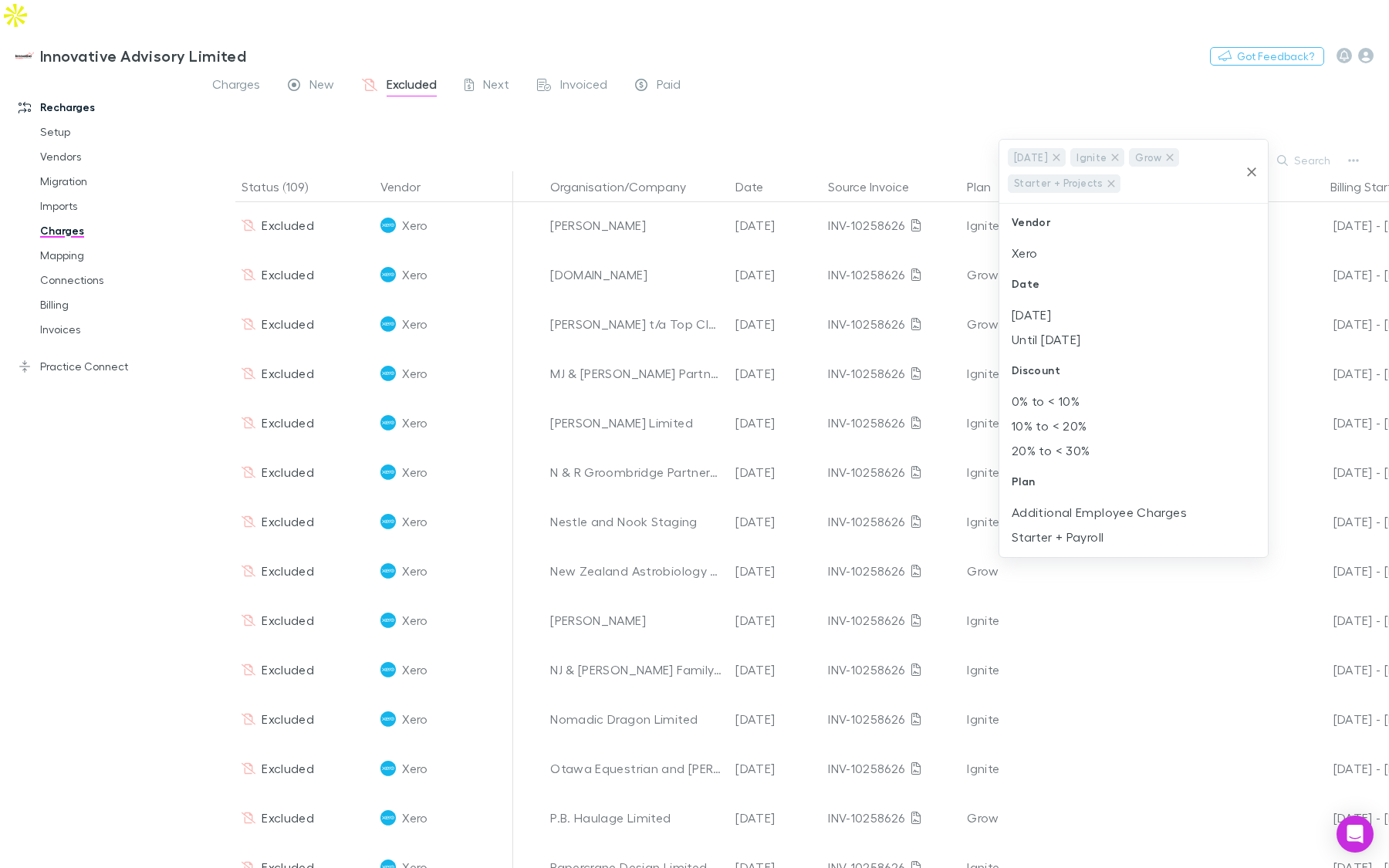
scroll to position [89, 0]
click at [1082, 450] on li "Starter + Payroll" at bounding box center [1134, 448] width 269 height 25
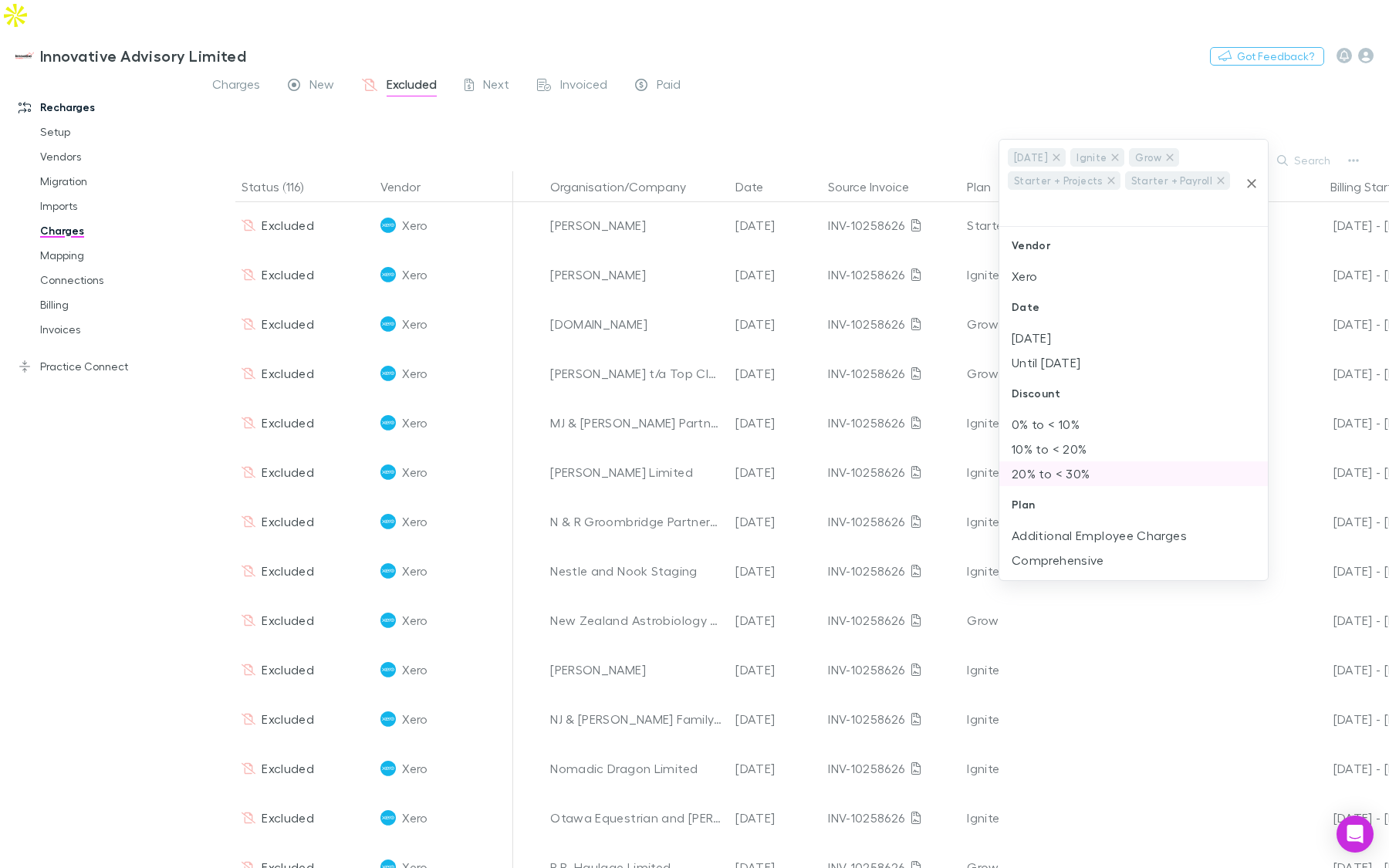
scroll to position [27, 0]
click at [1073, 525] on li "Comprehensive" at bounding box center [1134, 533] width 269 height 25
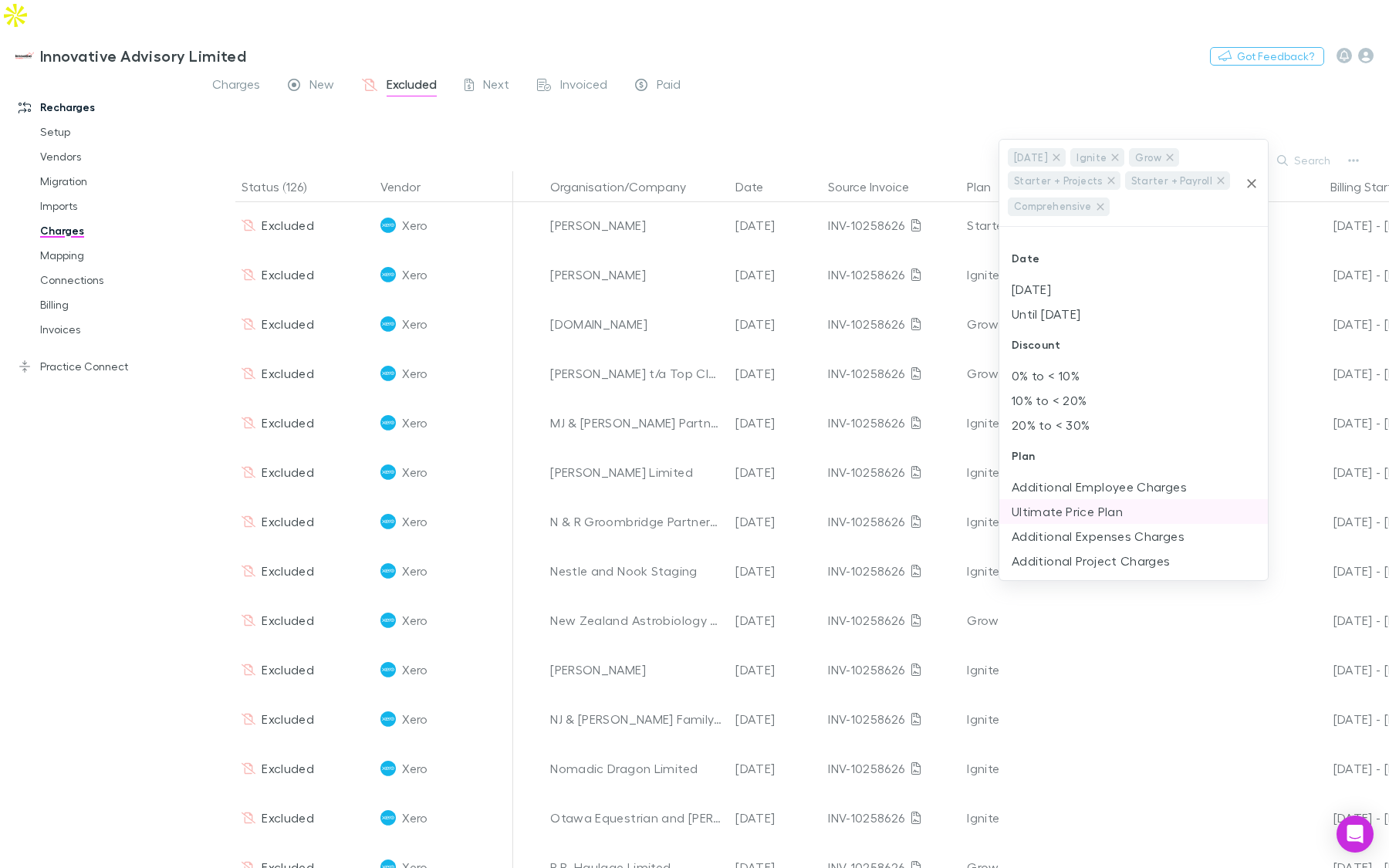
click at [1073, 518] on li "Ultimate Price Plan" at bounding box center [1134, 511] width 269 height 25
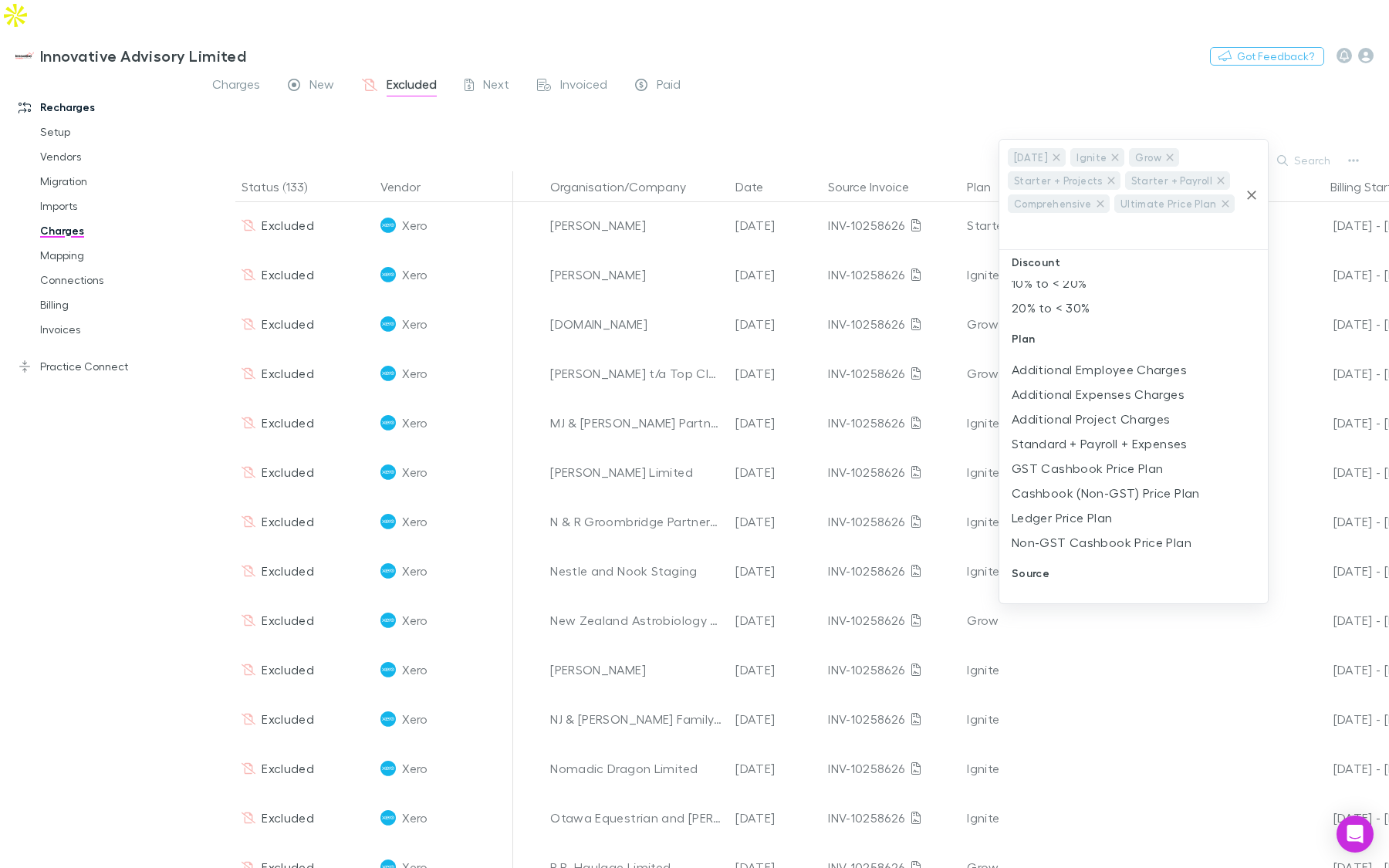
scroll to position [193, 0]
click at [1121, 446] on li "Standard + Payroll + Expenses" at bounding box center [1134, 439] width 269 height 25
click at [215, 507] on div at bounding box center [694, 434] width 1389 height 868
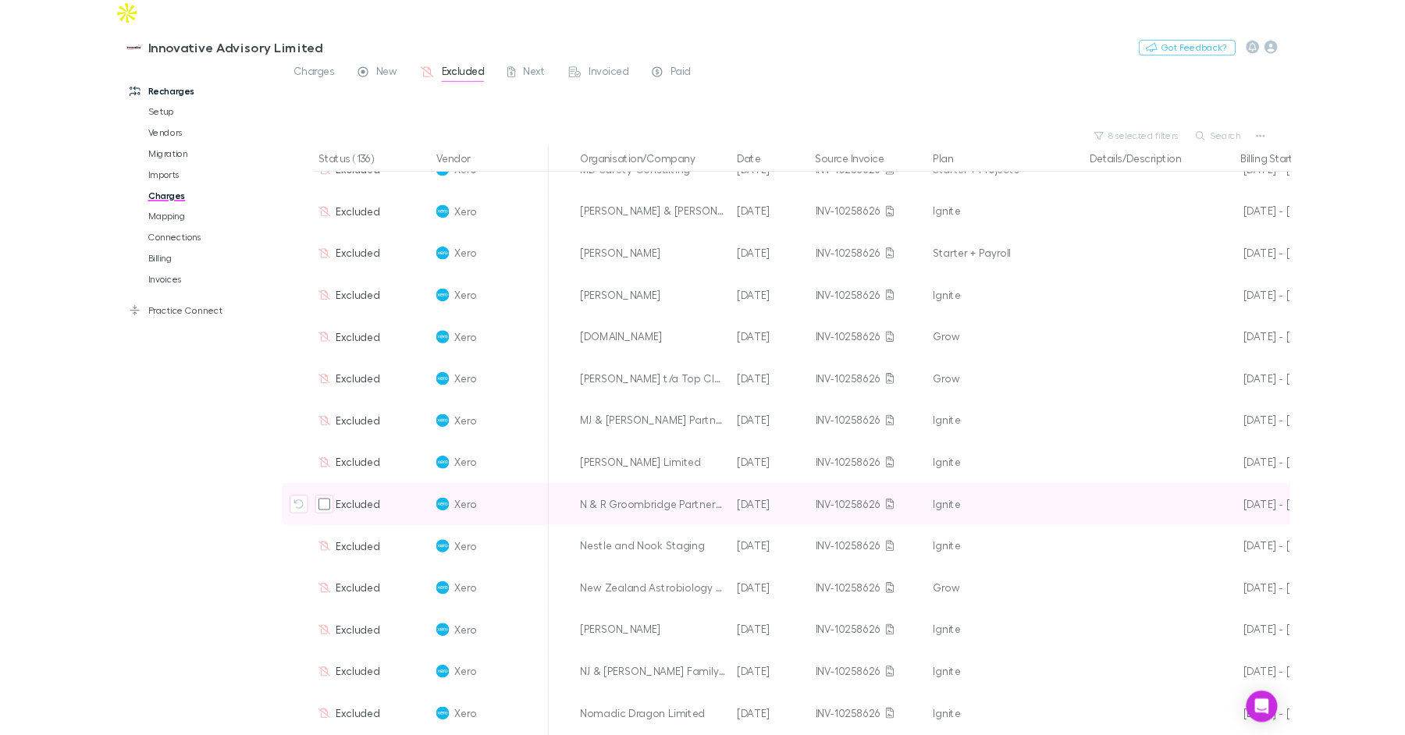
scroll to position [0, 0]
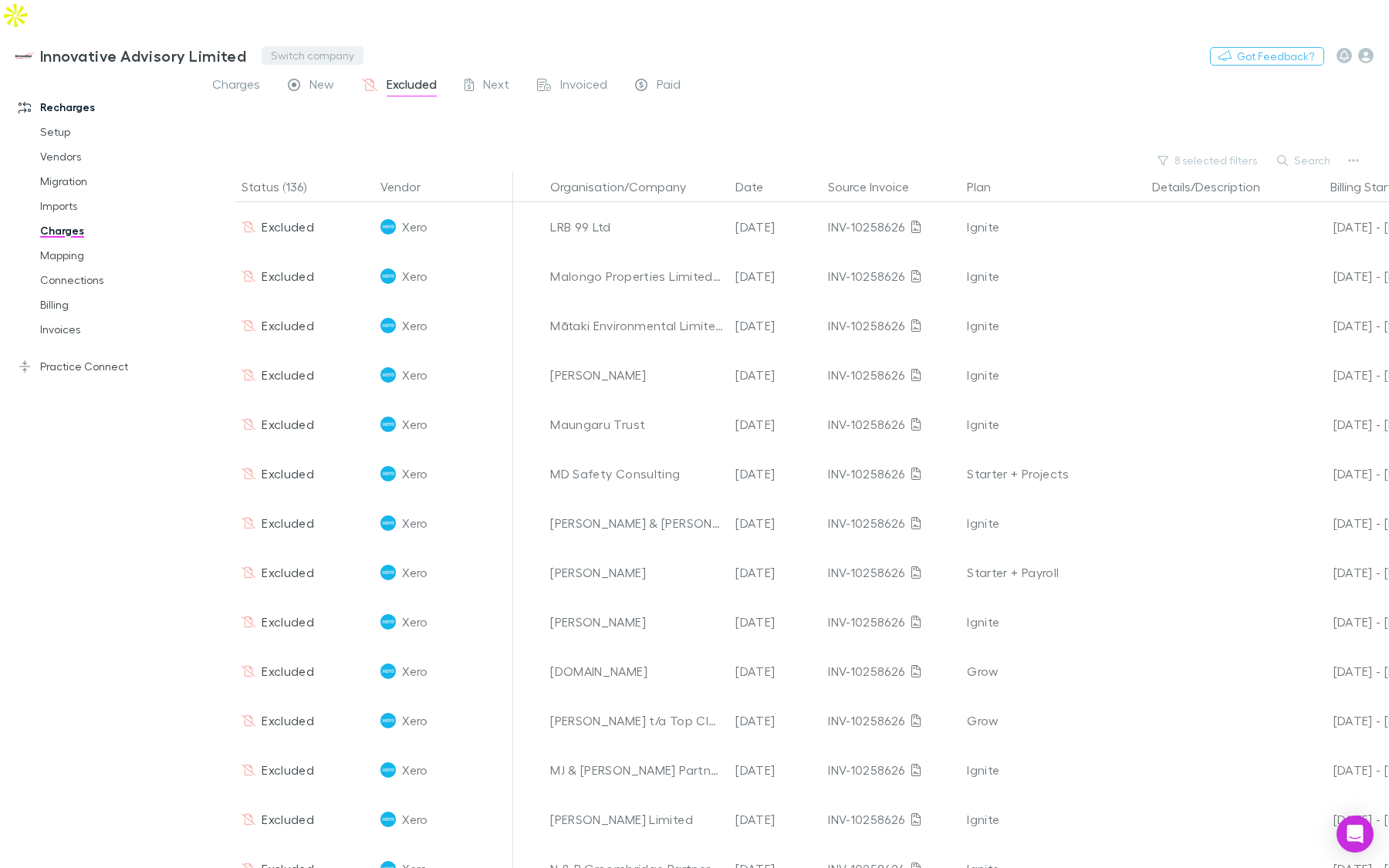
click at [286, 46] on button "Switch company" at bounding box center [312, 55] width 102 height 19
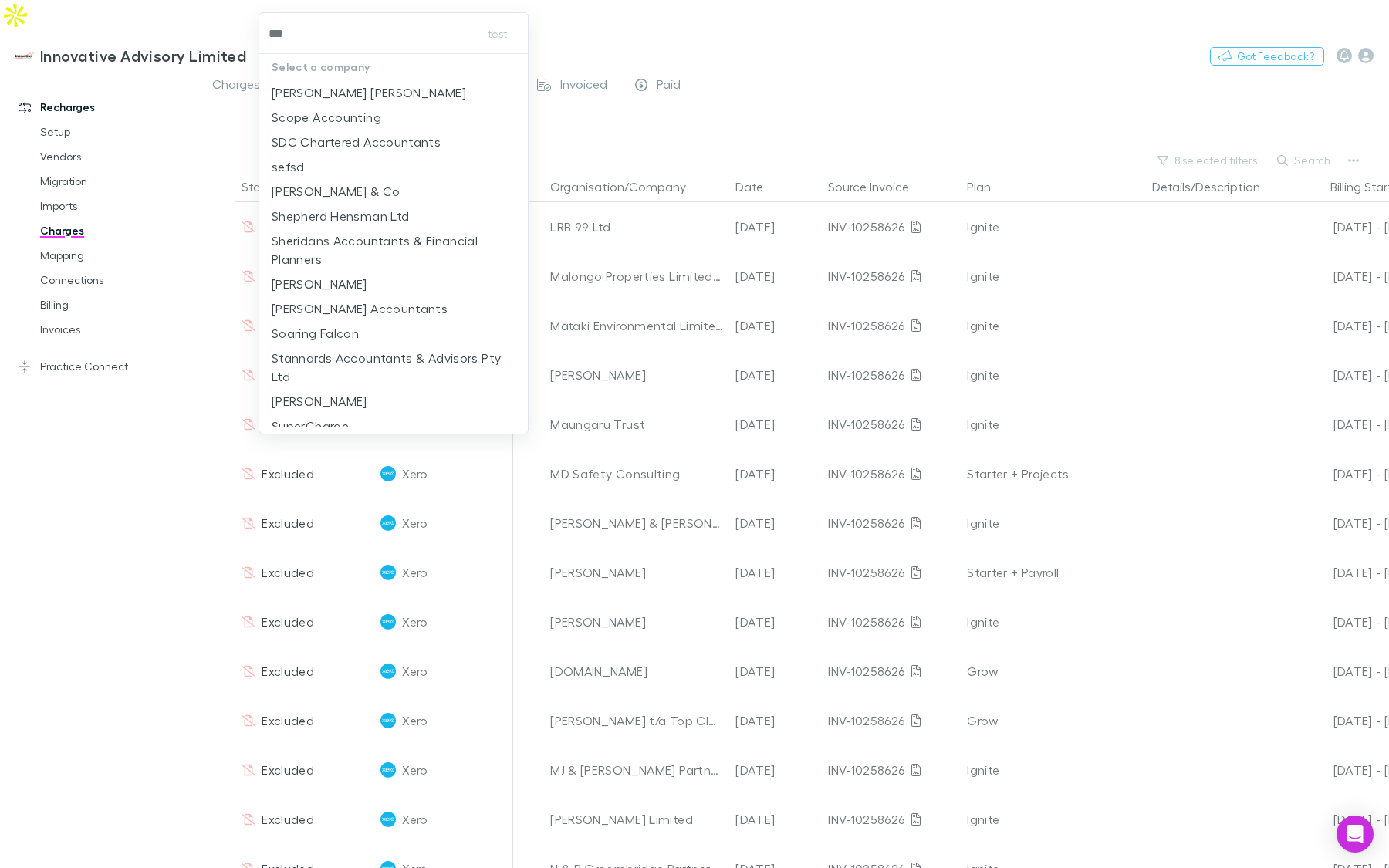
type input "****"
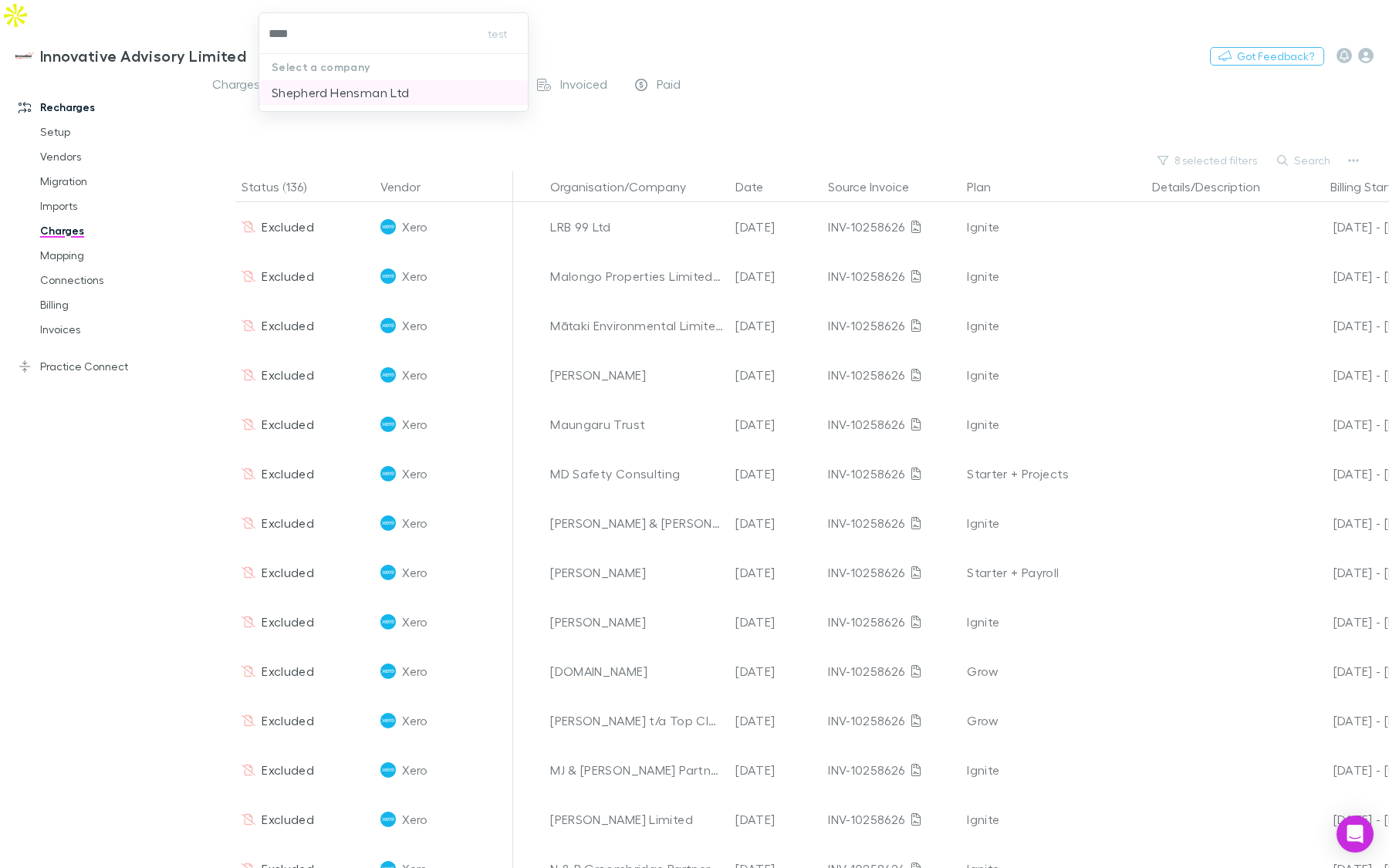
click at [353, 100] on p "Shepherd Hensman Ltd" at bounding box center [340, 92] width 137 height 19
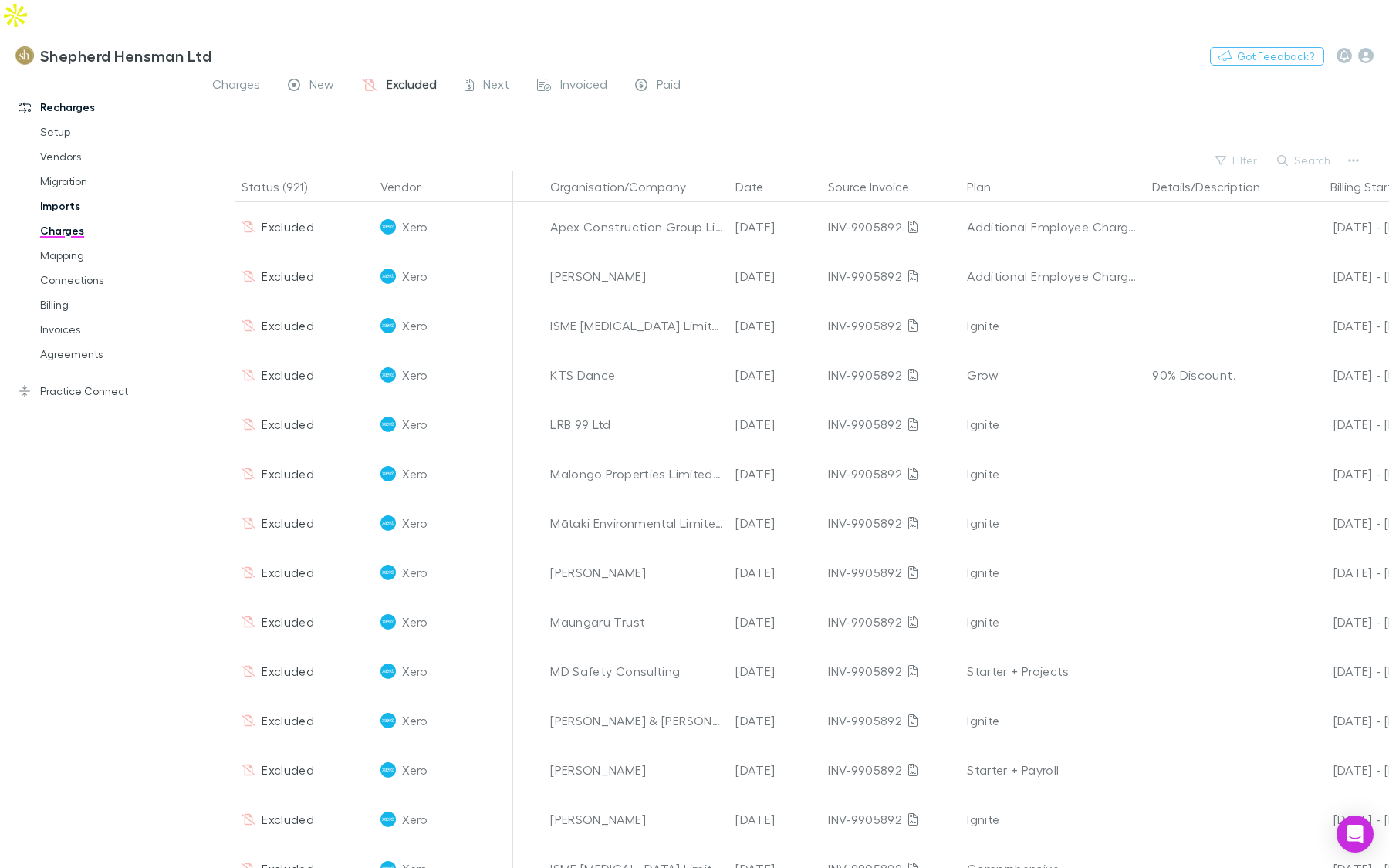
click at [67, 194] on link "Imports" at bounding box center [110, 206] width 170 height 25
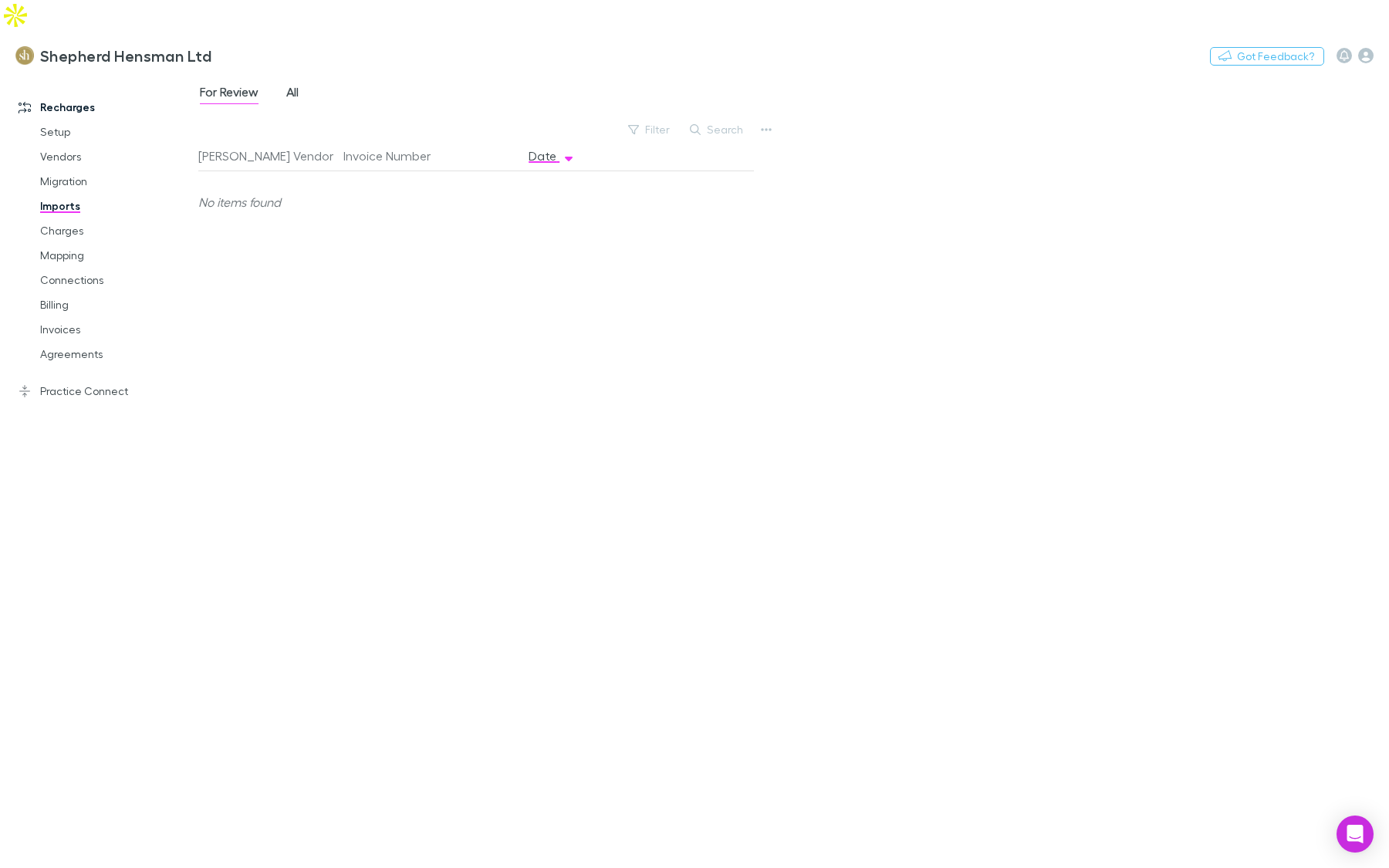
click at [292, 84] on span "All" at bounding box center [292, 94] width 12 height 20
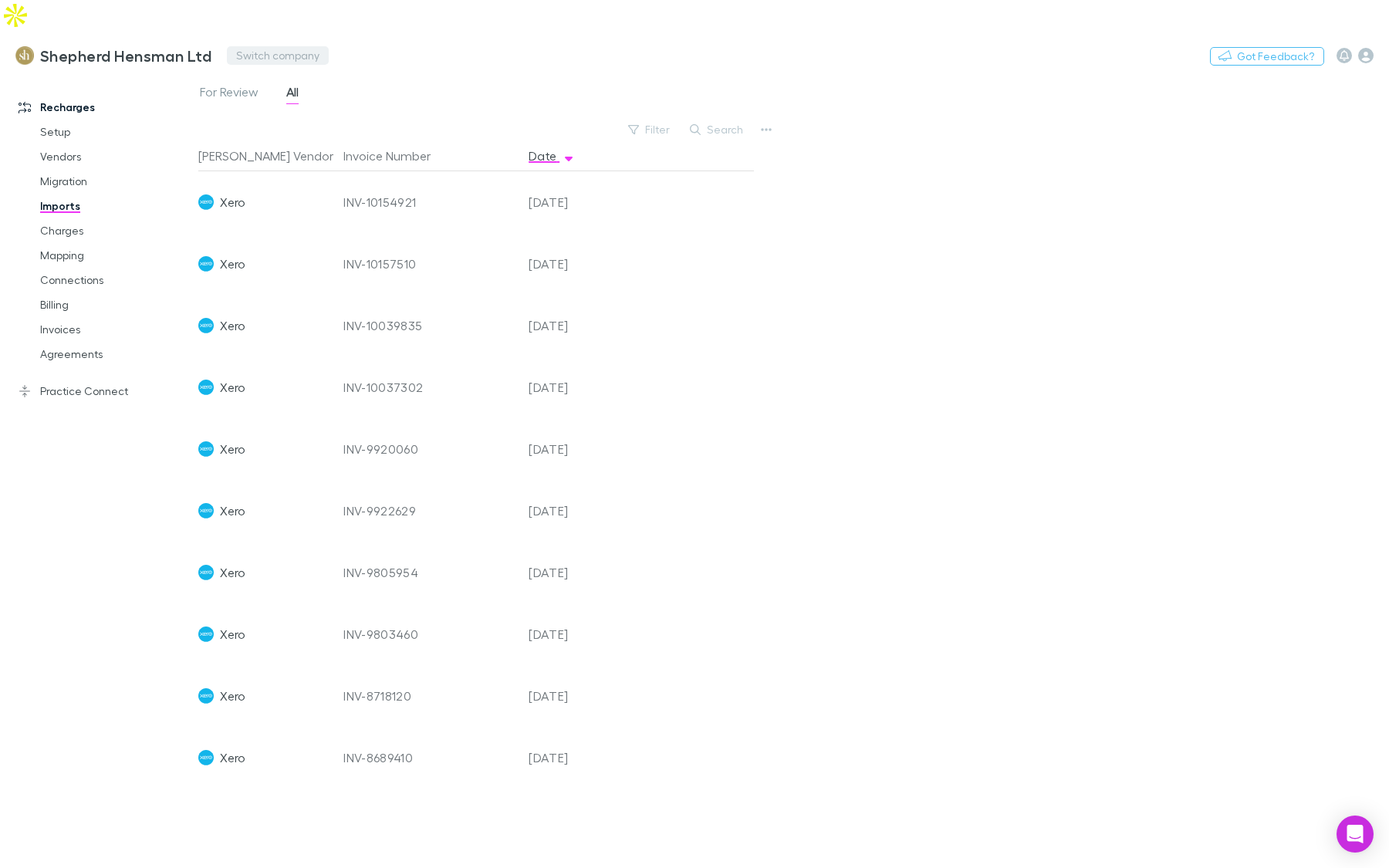
click at [244, 46] on button "Switch company" at bounding box center [277, 55] width 102 height 19
type input "****"
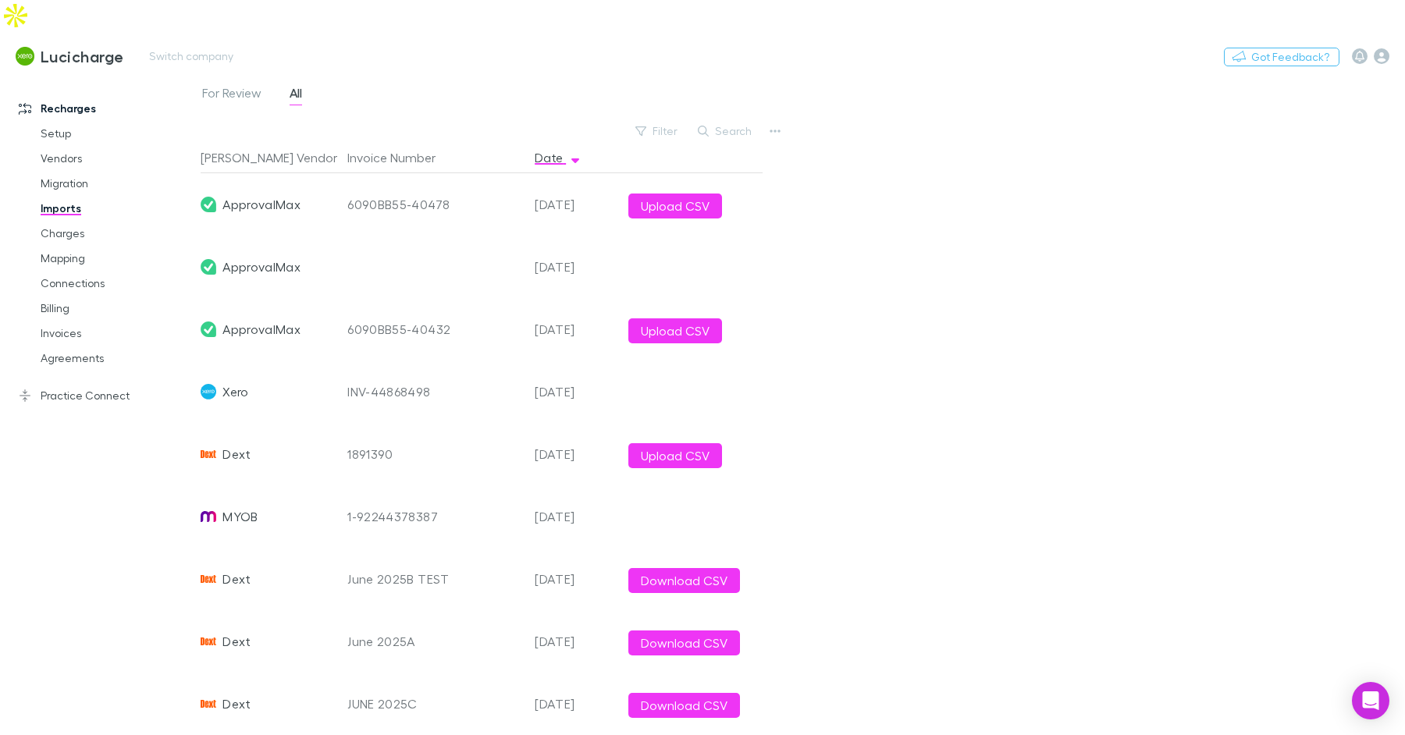
click at [836, 32] on div "Lucicharge Switch company Nothing Got Feedback?" at bounding box center [702, 56] width 1405 height 50
